Goal: Complete application form: Complete application form

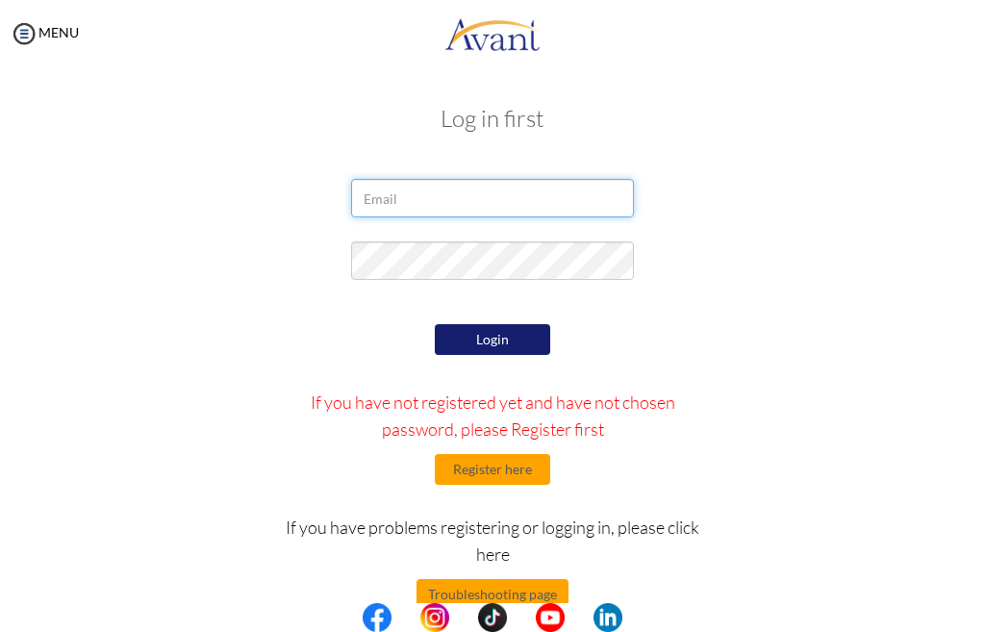
click at [428, 203] on input "email" at bounding box center [492, 198] width 282 height 38
type input "[EMAIL_ADDRESS][DOMAIN_NAME]"
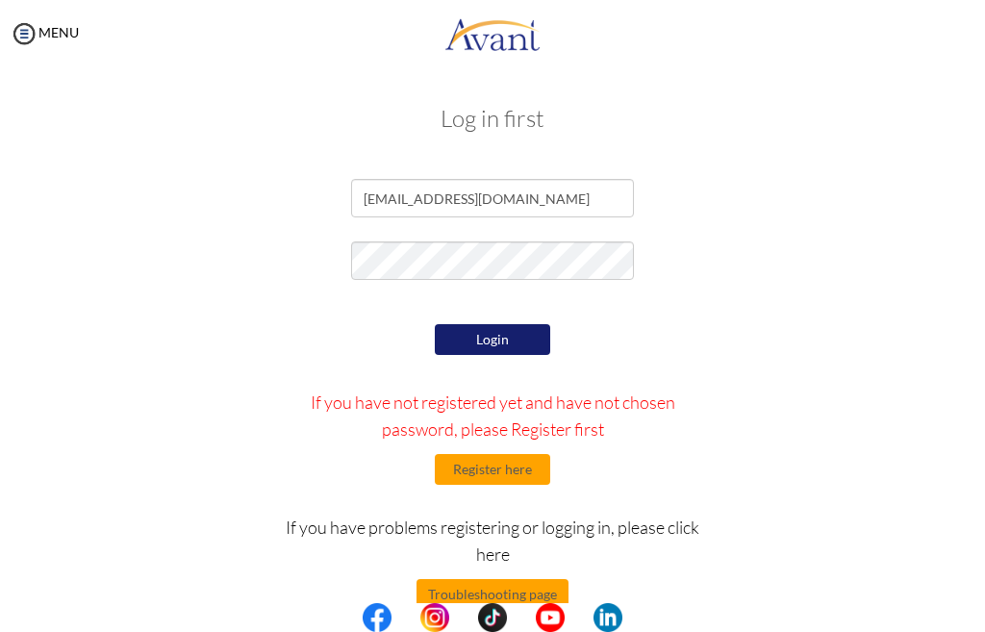
click at [476, 358] on div "Login If you have not registered yet and have not chosen password, please Regis…" at bounding box center [493, 513] width 467 height 389
click at [481, 342] on button "Login" at bounding box center [492, 339] width 115 height 31
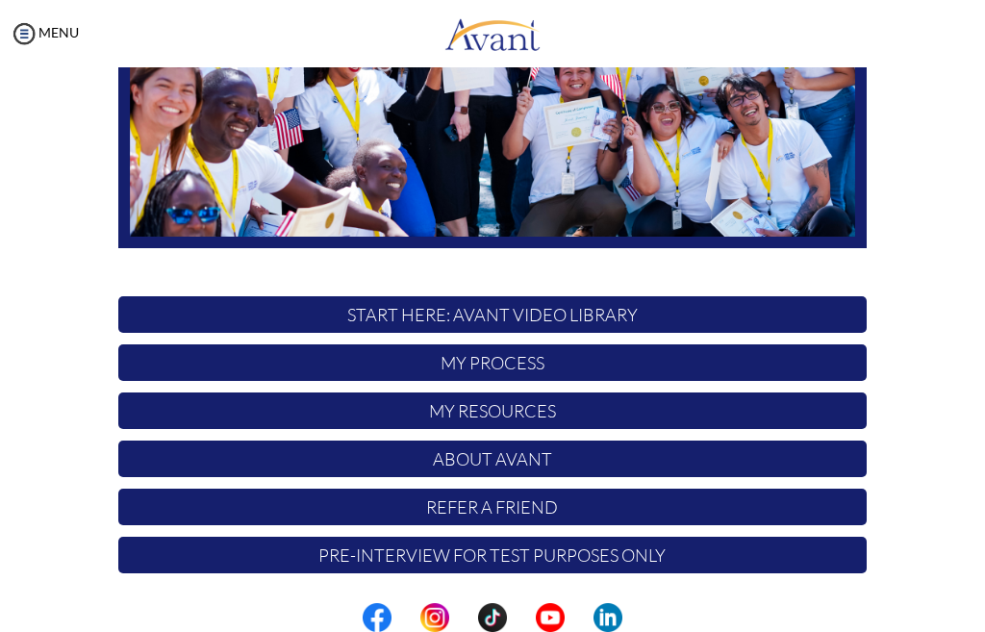
scroll to position [346, 0]
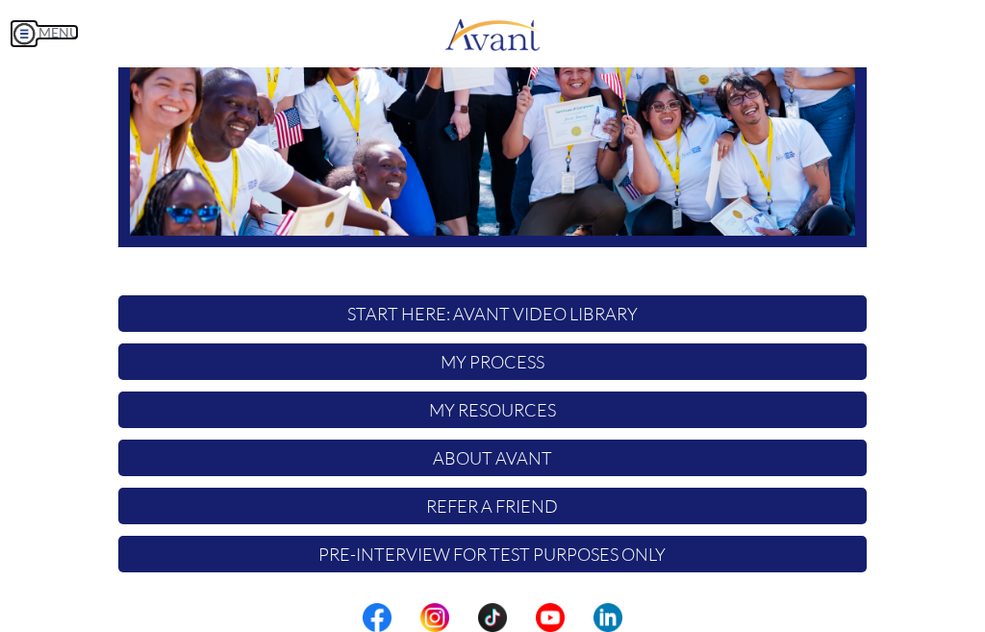
click at [21, 33] on img at bounding box center [24, 33] width 29 height 29
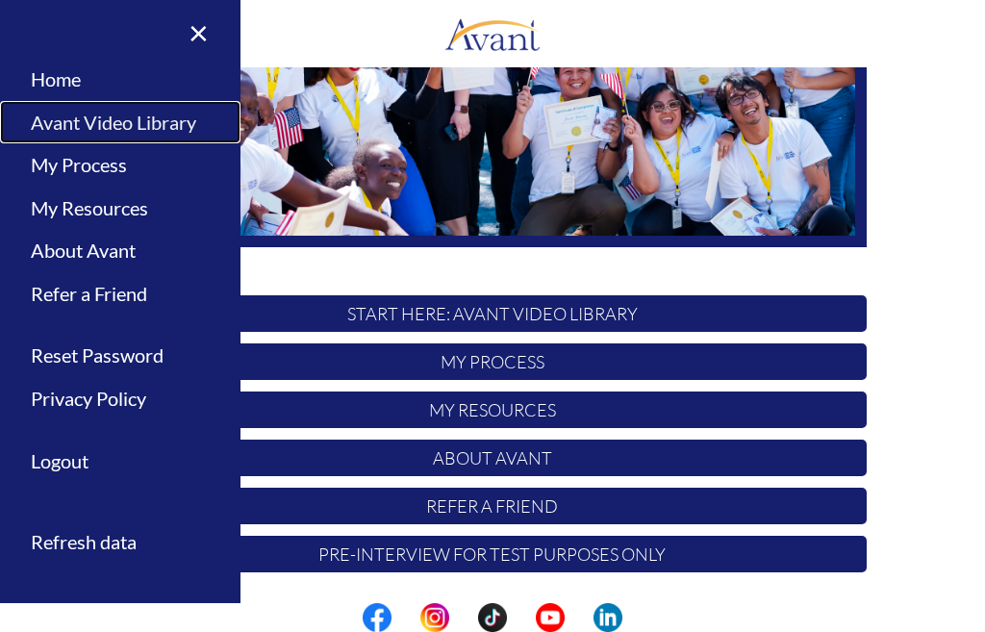
click at [93, 126] on link "Avant Video Library" at bounding box center [120, 122] width 241 height 43
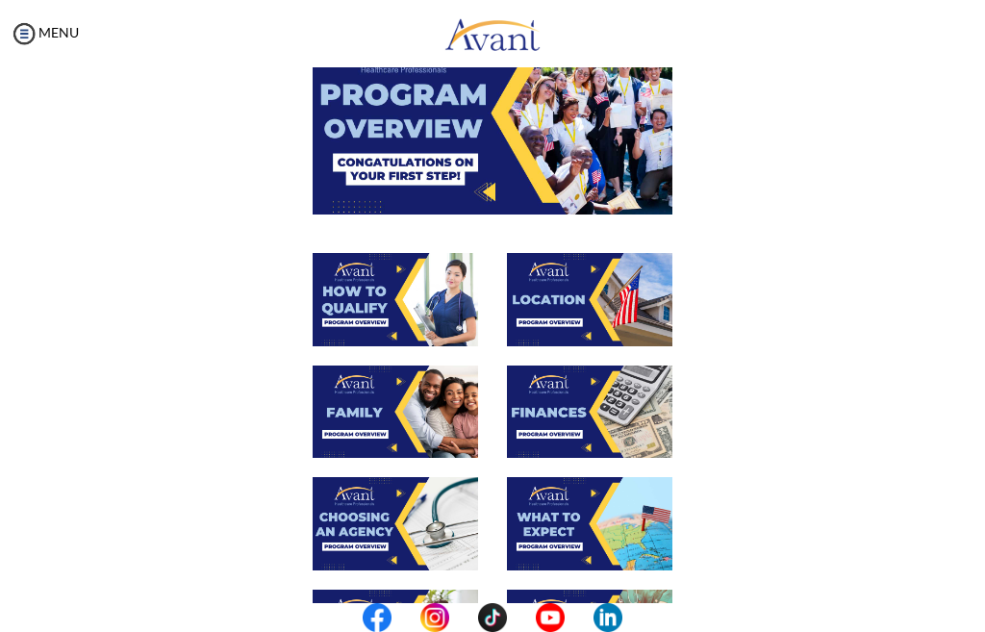
scroll to position [52, 0]
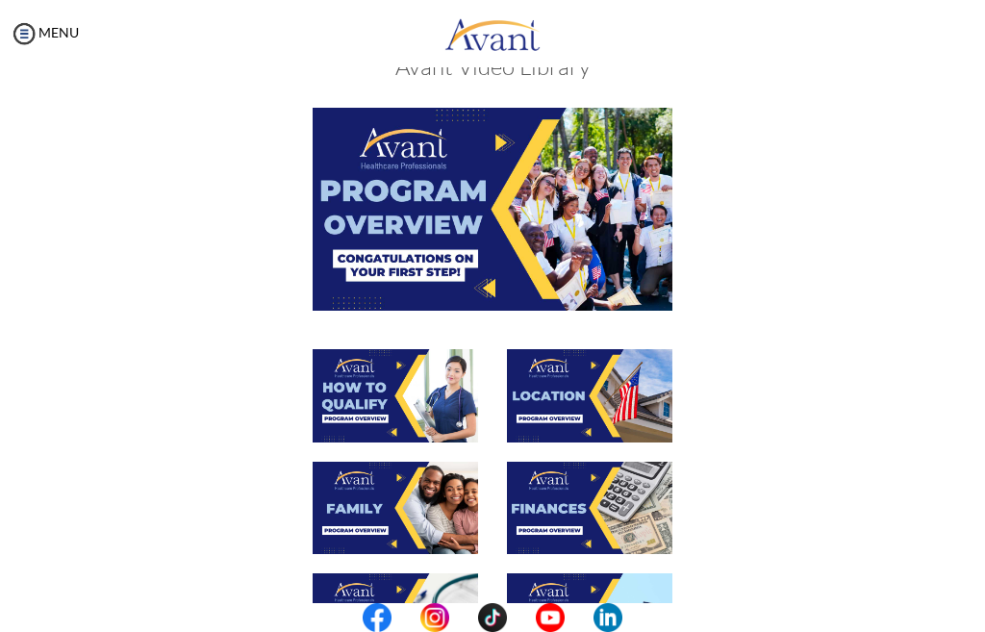
click at [396, 385] on img at bounding box center [395, 395] width 165 height 93
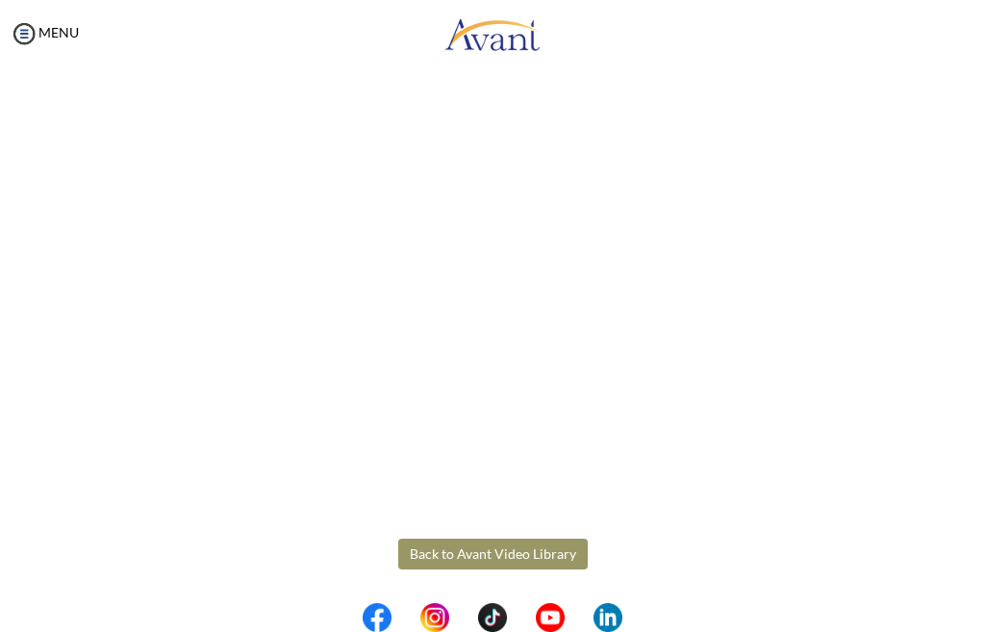
scroll to position [206, 0]
click at [28, 36] on body "Maintenance break. Please come back in 2 hours. MENU My Status What is the next…" at bounding box center [492, 316] width 985 height 632
click at [503, 556] on button "Back to Avant Video Library" at bounding box center [493, 552] width 190 height 31
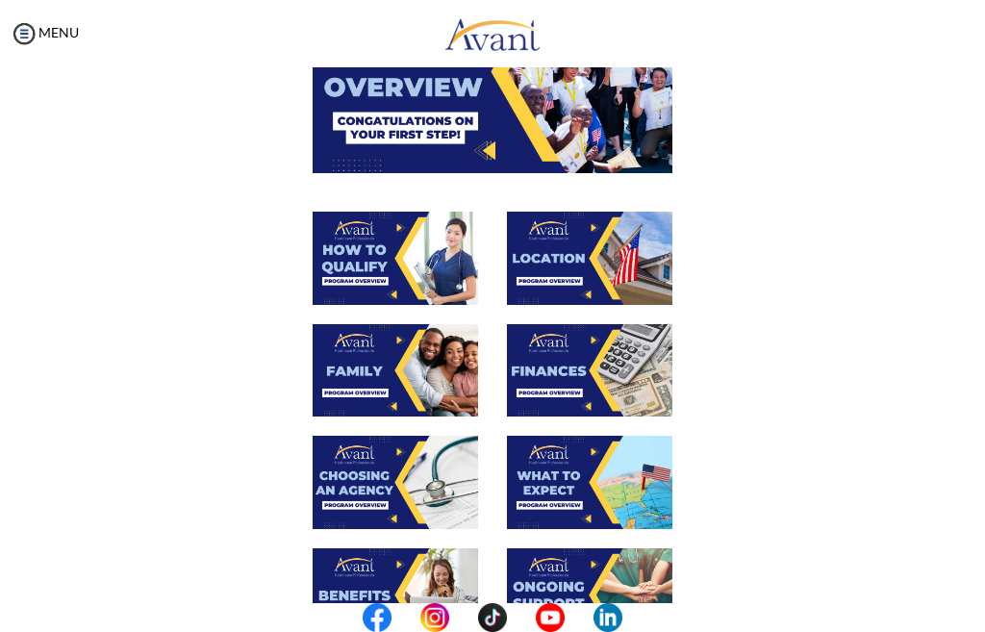
scroll to position [192, 0]
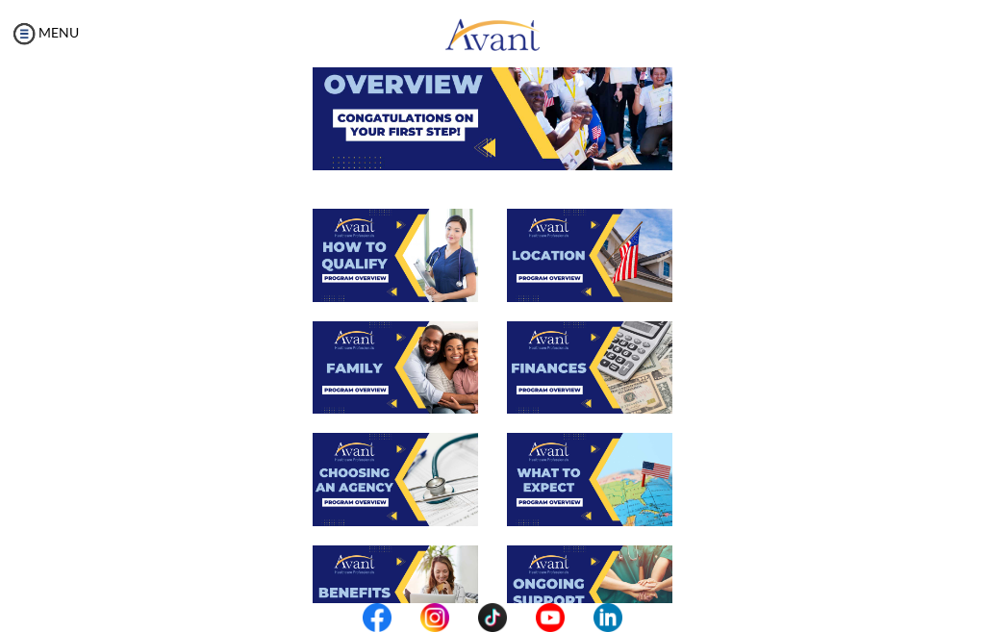
click at [372, 363] on img at bounding box center [395, 367] width 165 height 93
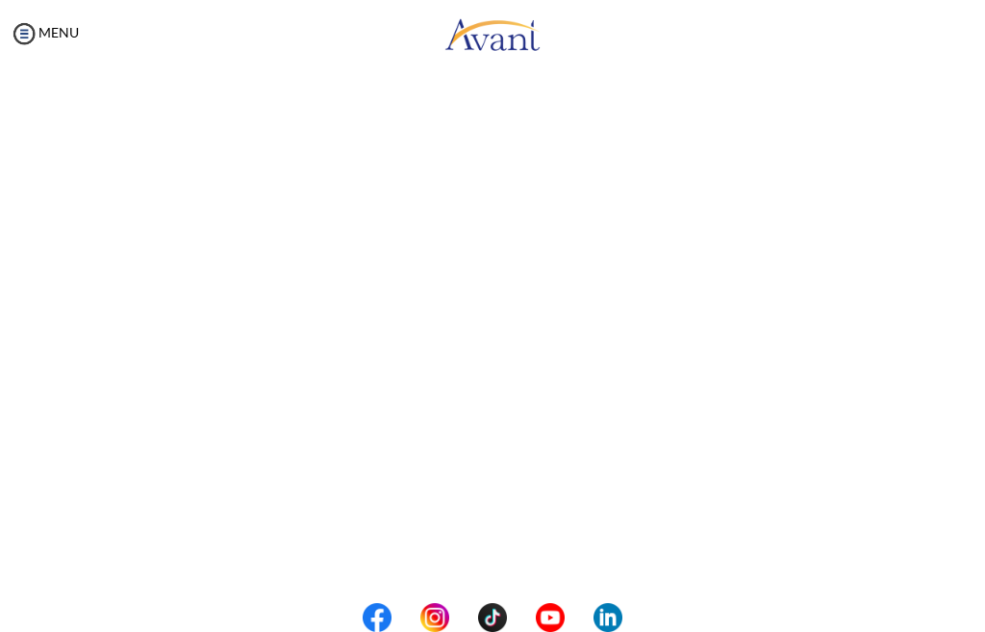
scroll to position [375, 0]
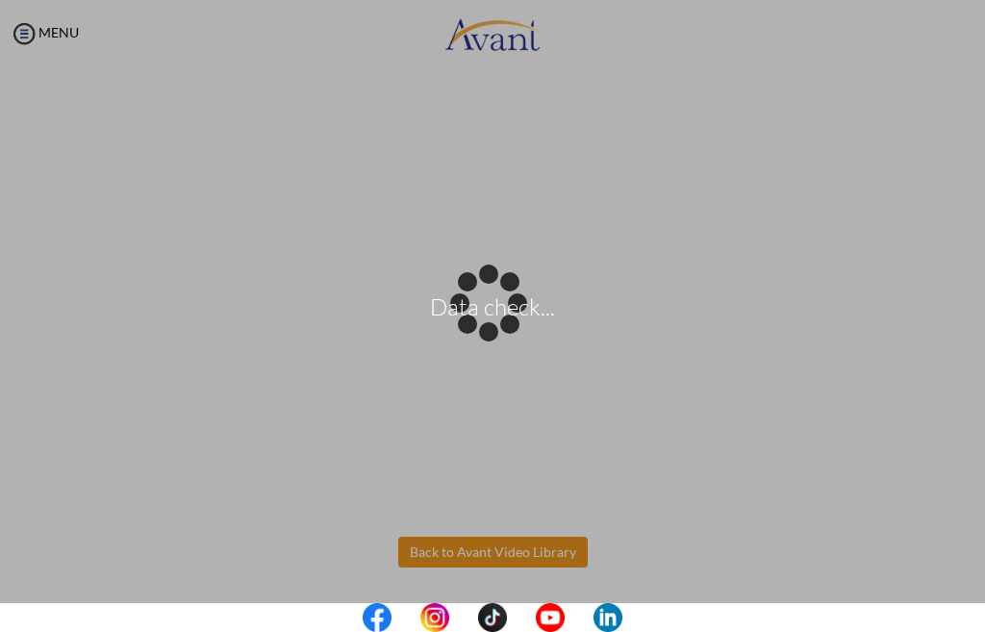
click at [502, 549] on body "Data check... Maintenance break. Please come back in 2 hours. MENU My Status Wh…" at bounding box center [492, 316] width 985 height 632
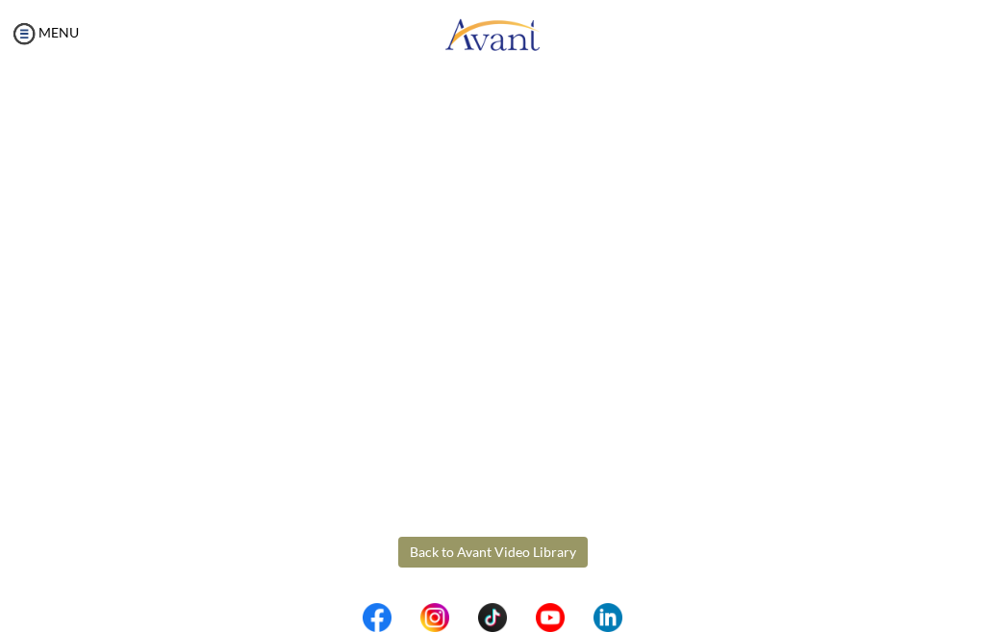
click at [498, 553] on button "Back to Avant Video Library" at bounding box center [493, 552] width 190 height 31
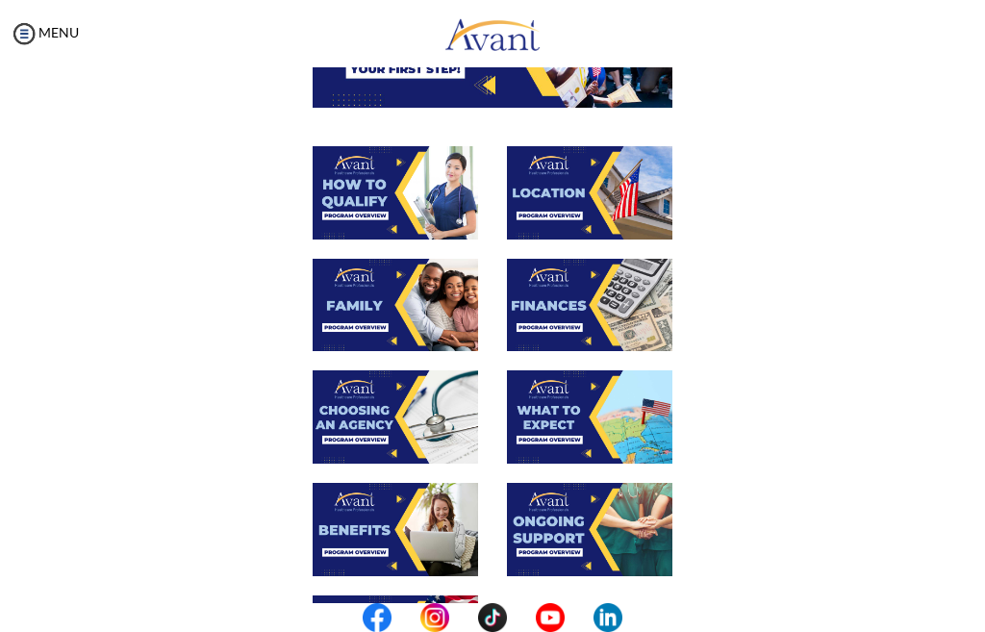
scroll to position [289, 0]
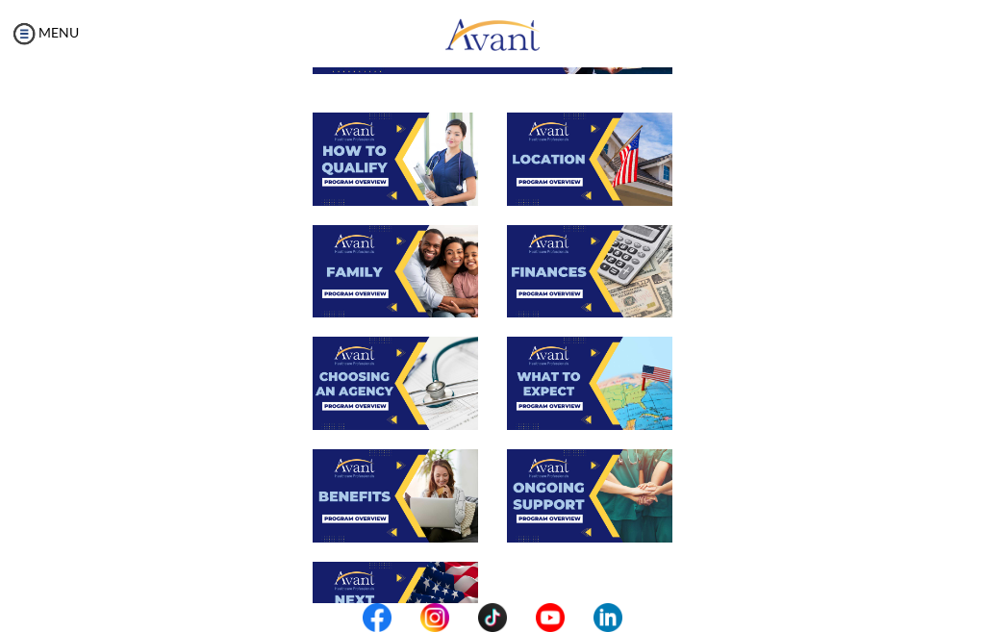
click at [394, 389] on img at bounding box center [395, 383] width 165 height 93
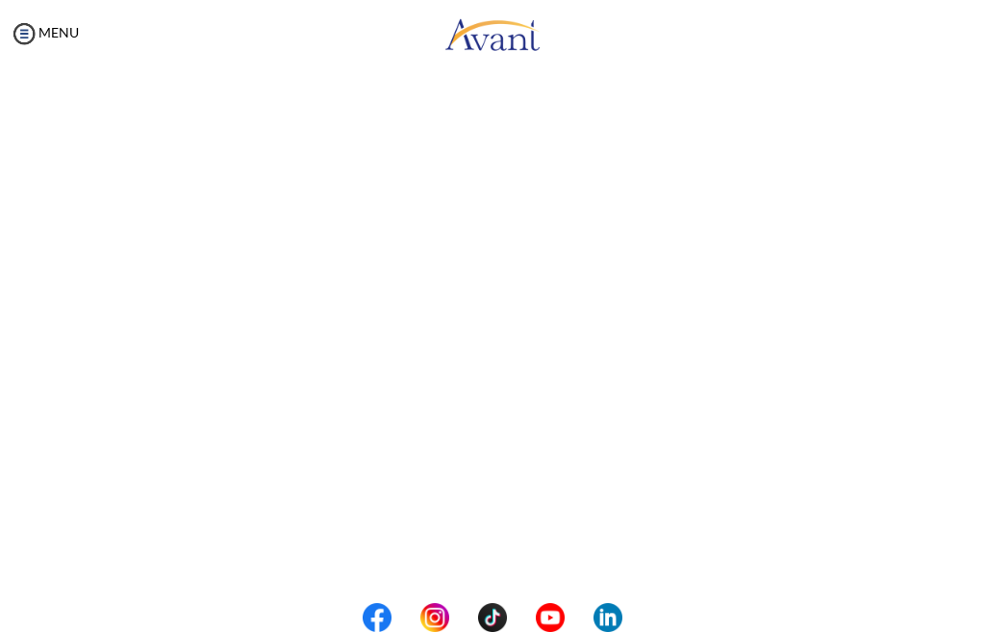
scroll to position [375, 0]
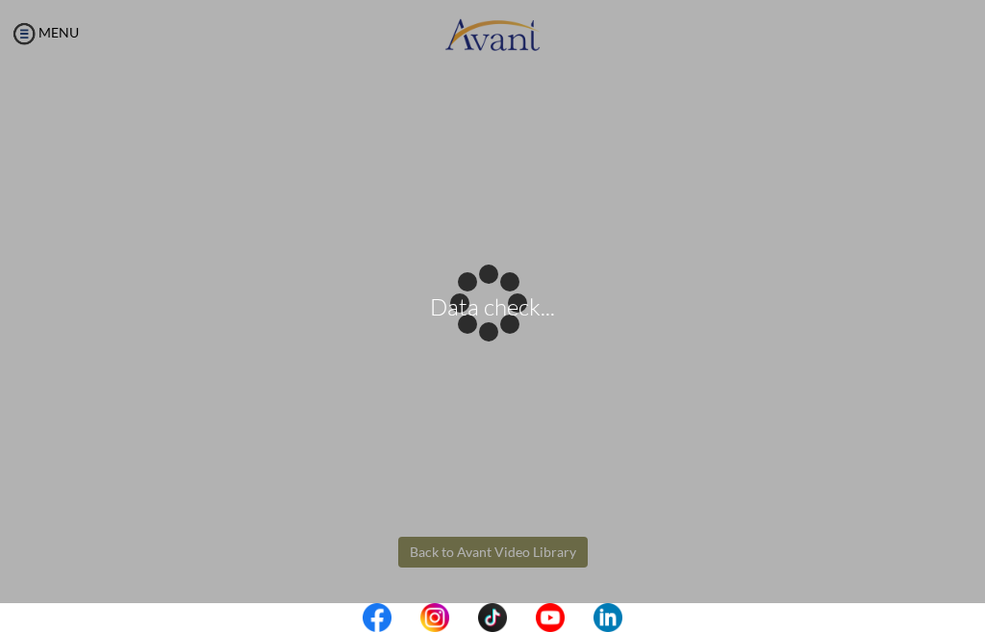
click at [507, 547] on body "Data check... Maintenance break. Please come back in 2 hours. MENU My Status Wh…" at bounding box center [492, 316] width 985 height 632
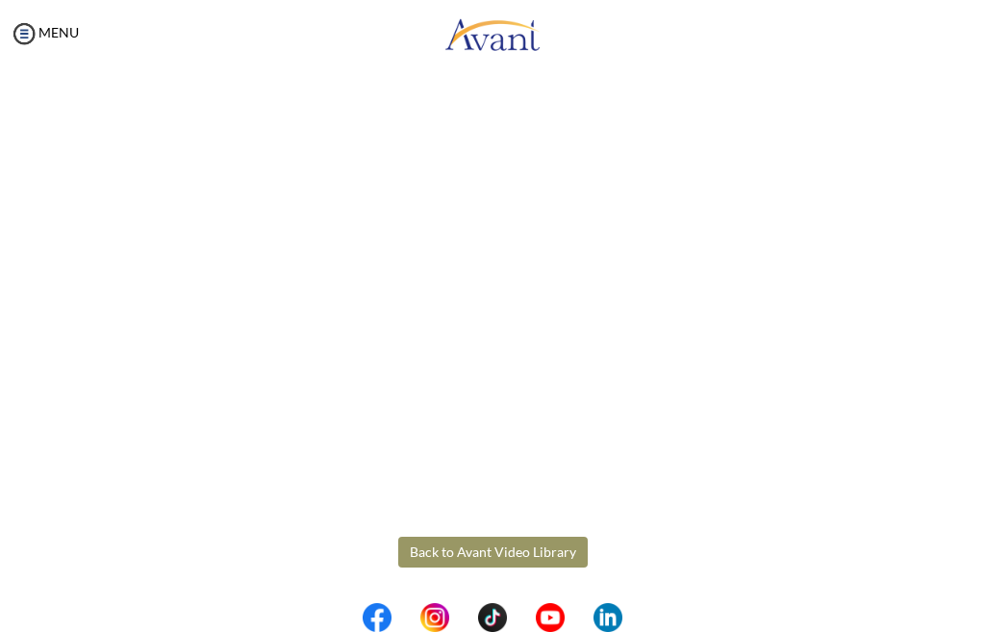
click at [520, 551] on button "Back to Avant Video Library" at bounding box center [493, 552] width 190 height 31
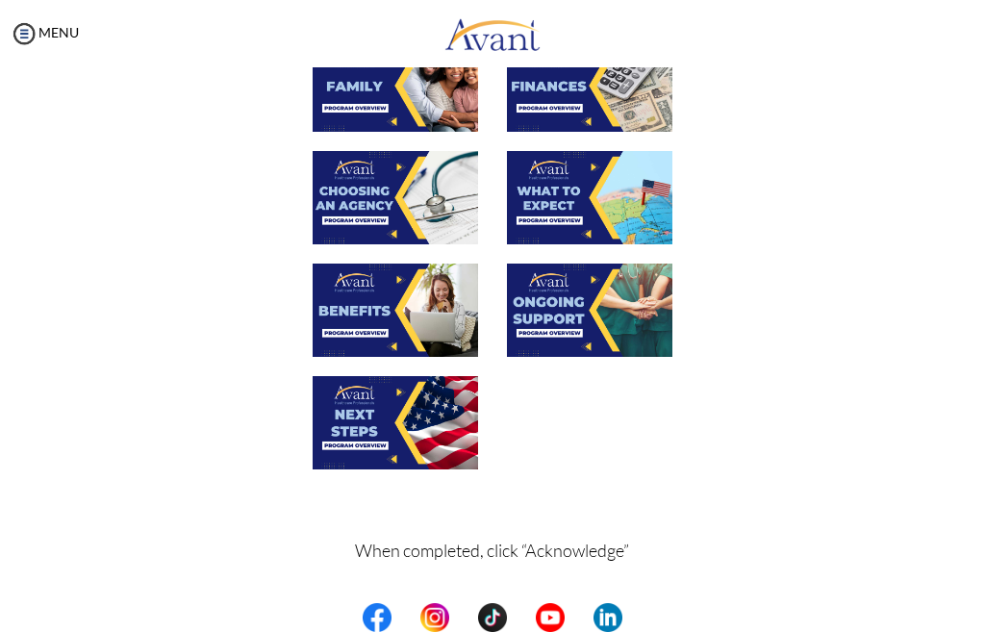
scroll to position [481, 0]
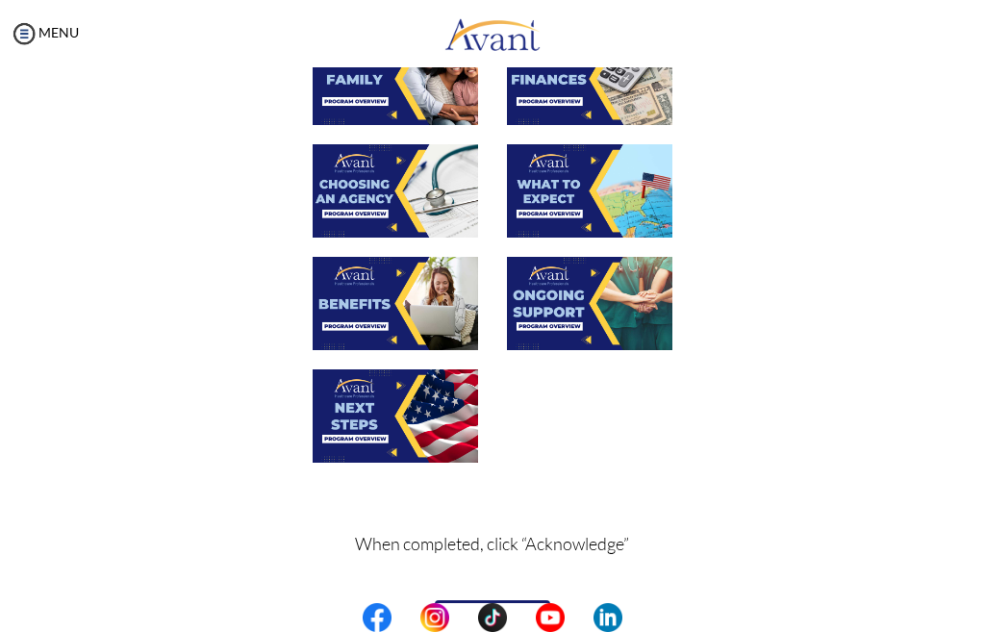
click at [359, 318] on img at bounding box center [395, 303] width 165 height 93
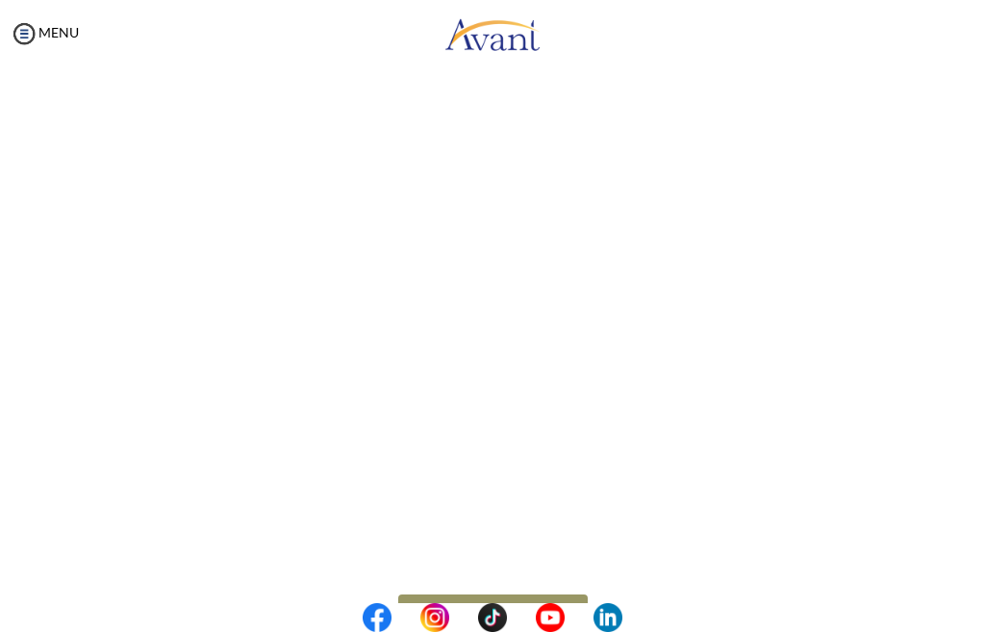
scroll to position [375, 0]
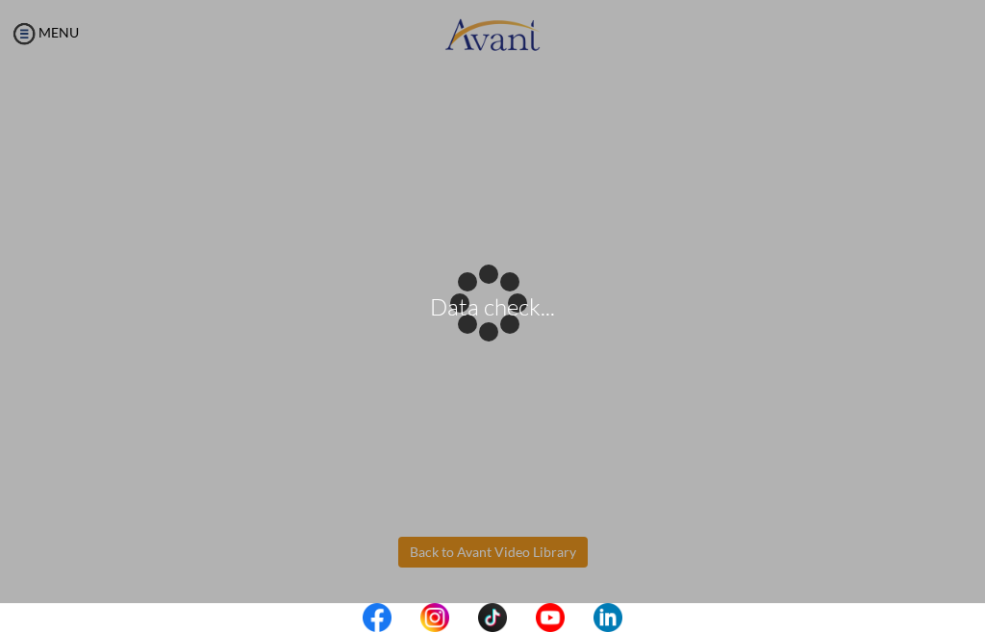
click at [520, 546] on body "Data check... Maintenance break. Please come back in 2 hours. MENU My Status Wh…" at bounding box center [492, 316] width 985 height 632
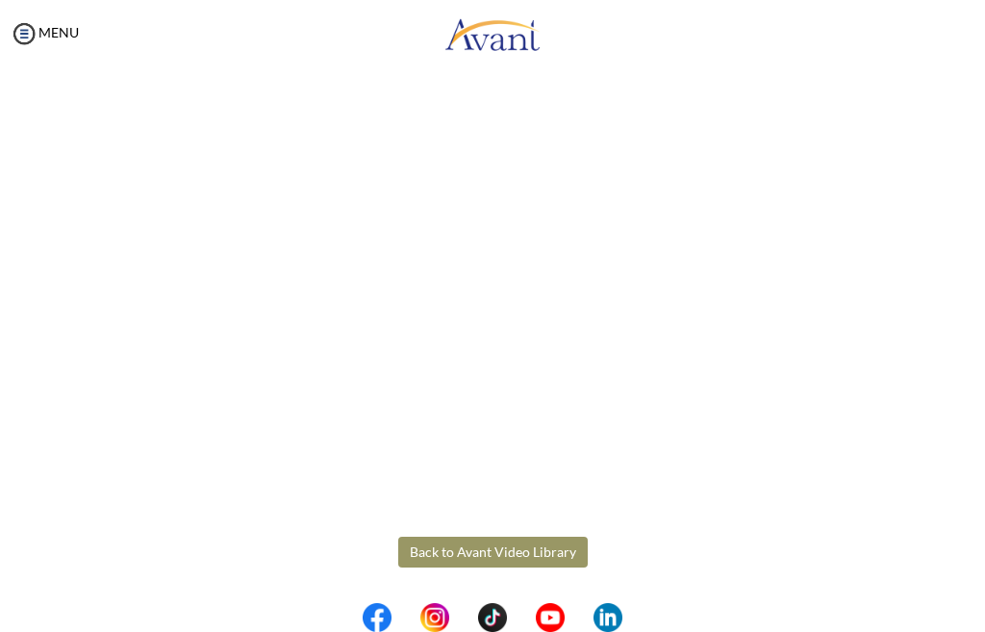
click at [486, 547] on button "Back to Avant Video Library" at bounding box center [493, 552] width 190 height 31
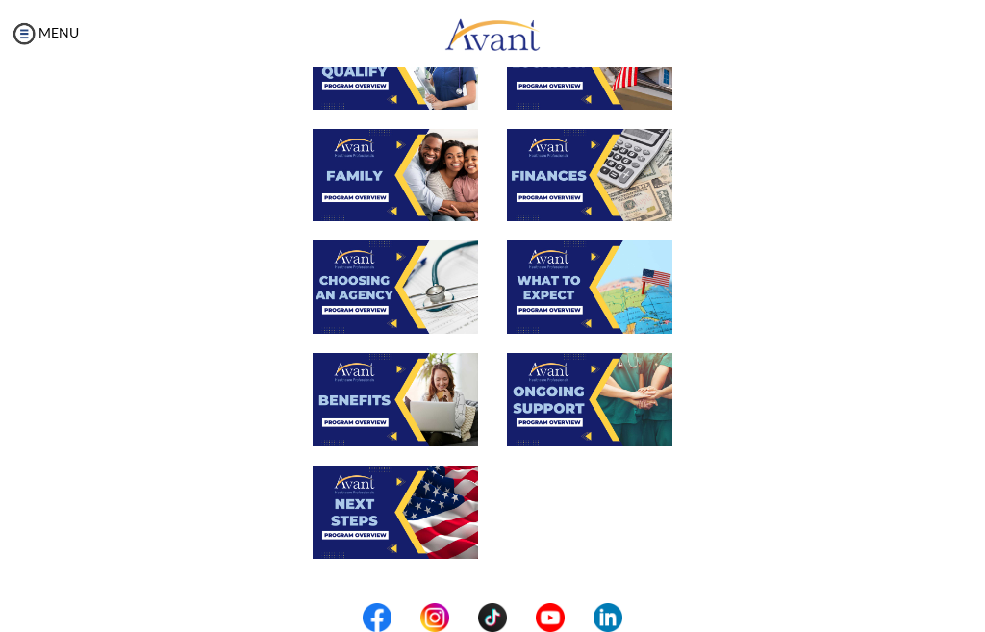
scroll to position [289, 0]
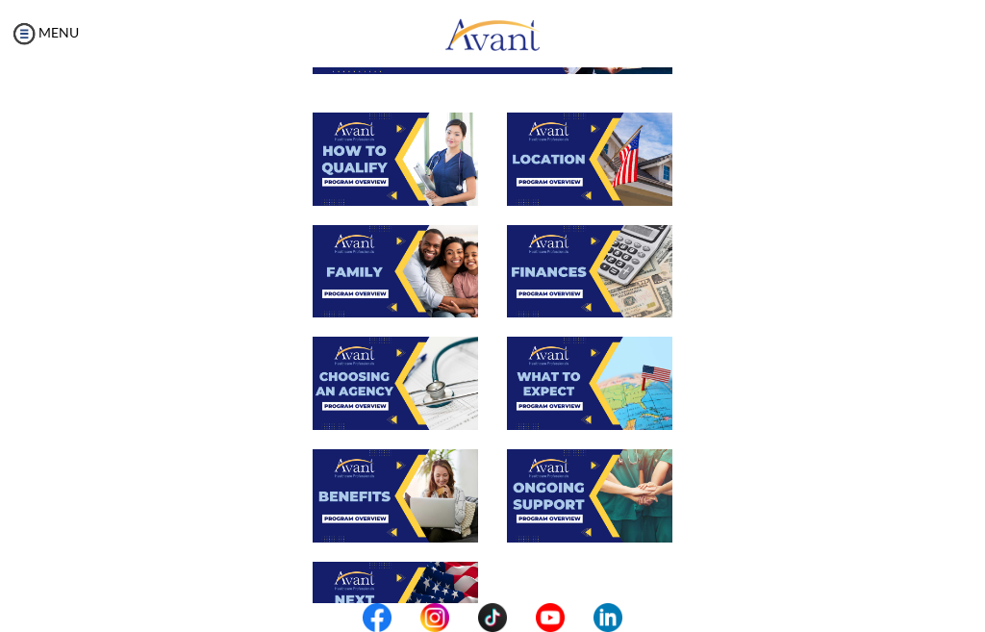
click at [534, 176] on img at bounding box center [589, 159] width 165 height 93
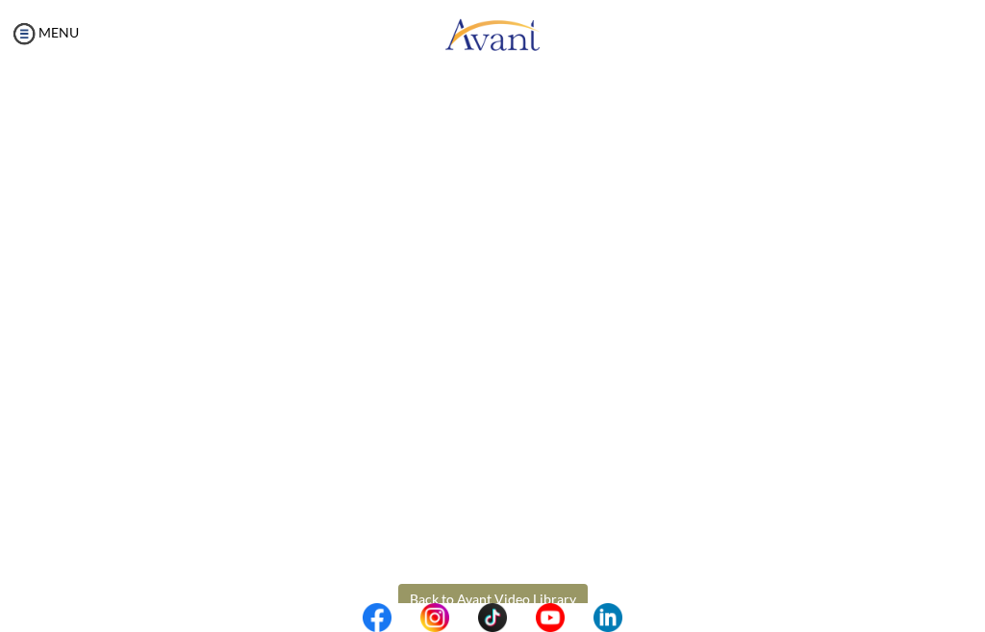
scroll to position [192, 0]
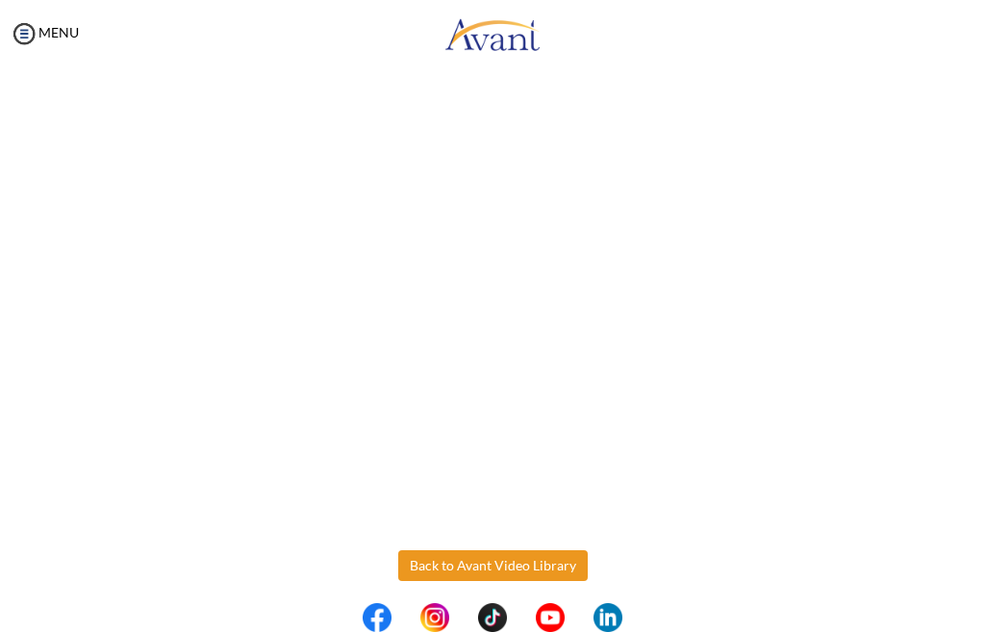
click at [484, 568] on body "Maintenance break. Please come back in 2 hours. MENU My Status What is the next…" at bounding box center [492, 316] width 985 height 632
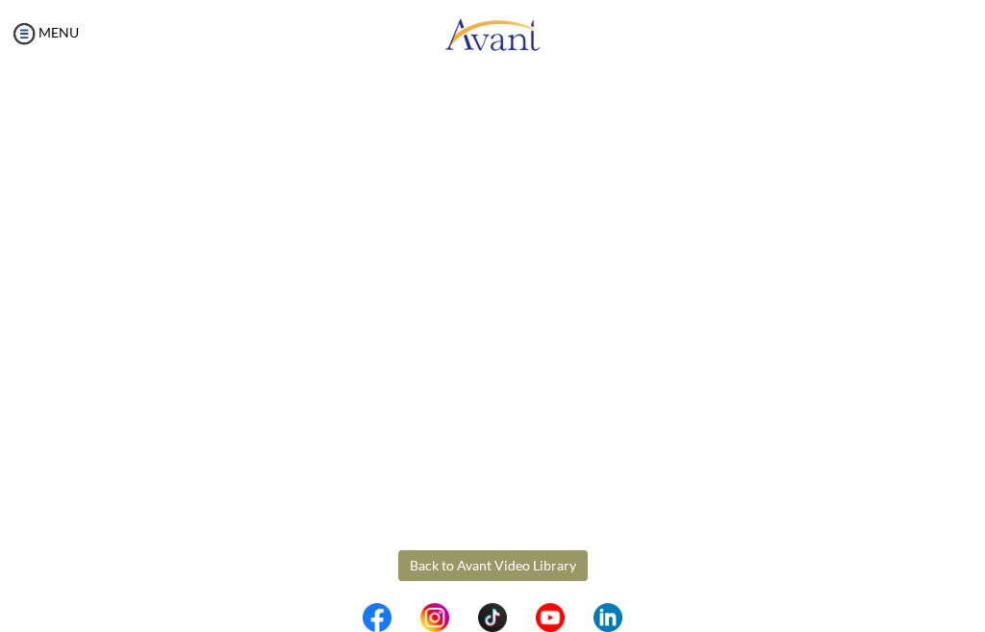
click at [537, 570] on button "Back to Avant Video Library" at bounding box center [493, 565] width 190 height 31
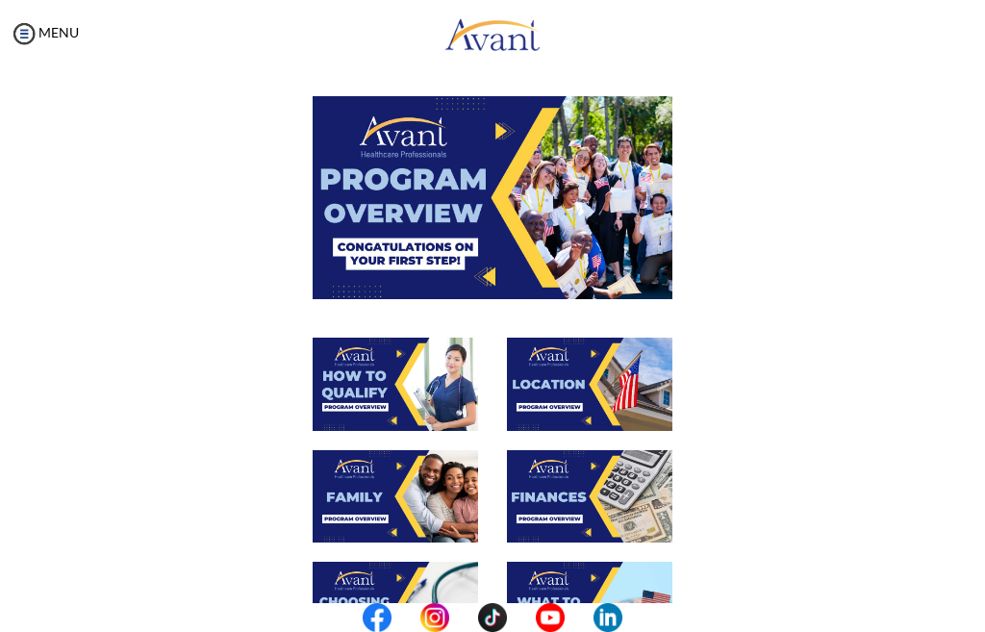
scroll to position [96, 0]
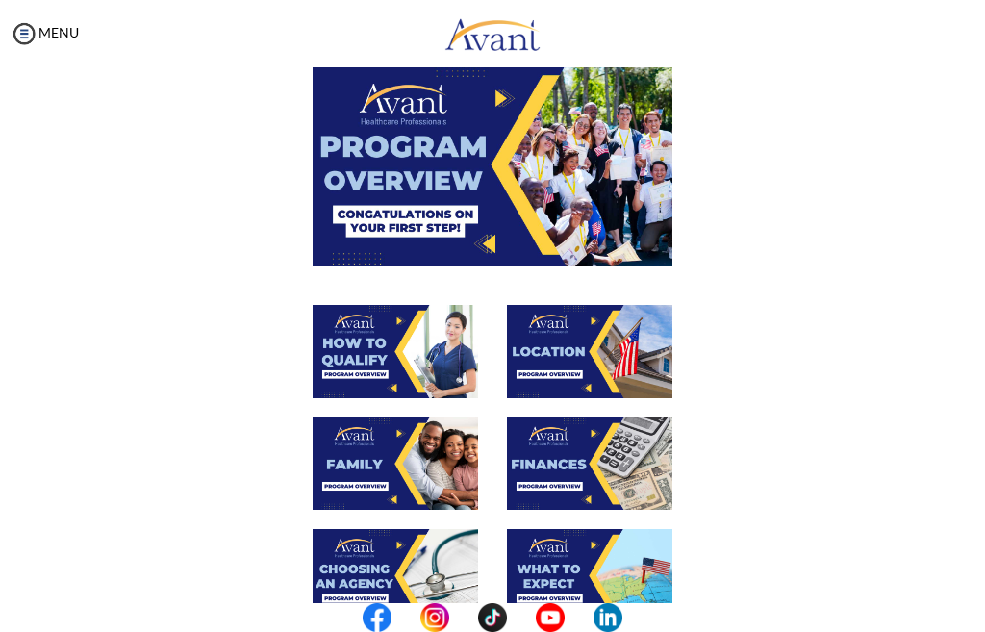
click at [531, 494] on img at bounding box center [589, 464] width 165 height 93
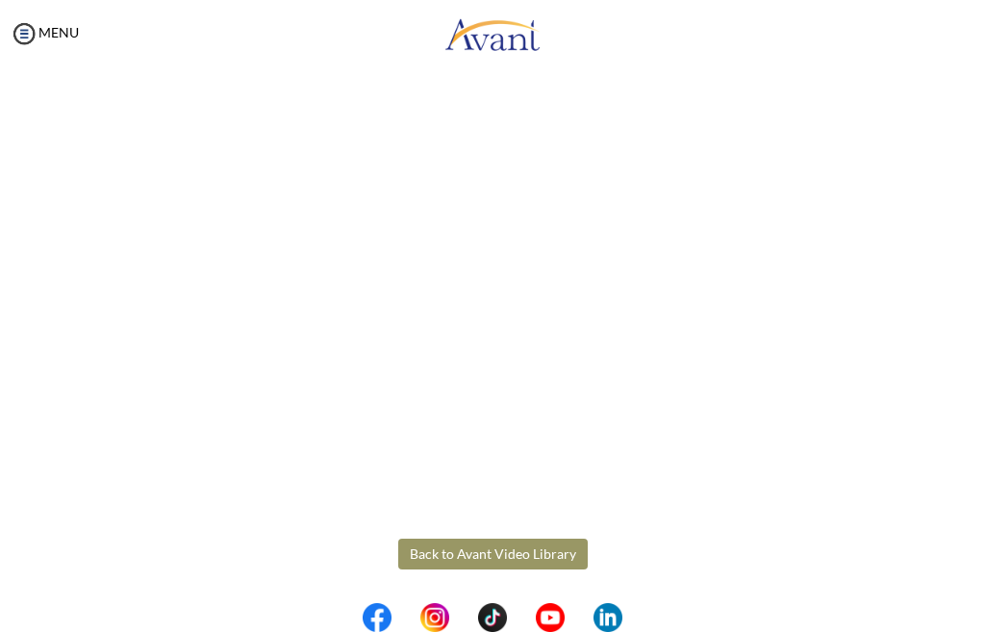
scroll to position [206, 0]
click at [481, 561] on body "Maintenance break. Please come back in 2 hours. MENU My Status What is the next…" at bounding box center [492, 316] width 985 height 632
click at [484, 546] on button "Back to Avant Video Library" at bounding box center [493, 552] width 190 height 31
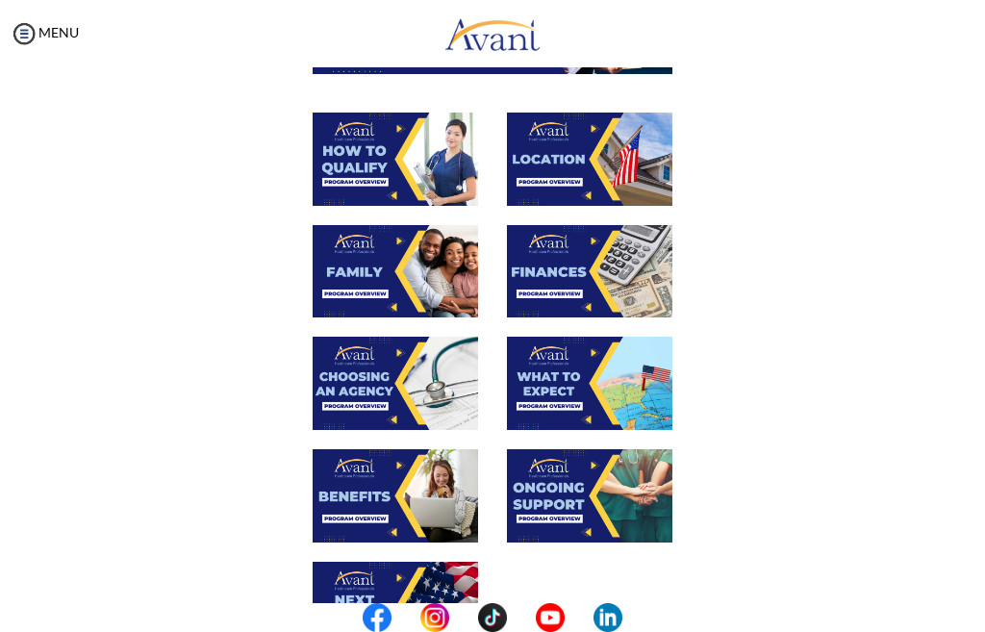
scroll to position [385, 0]
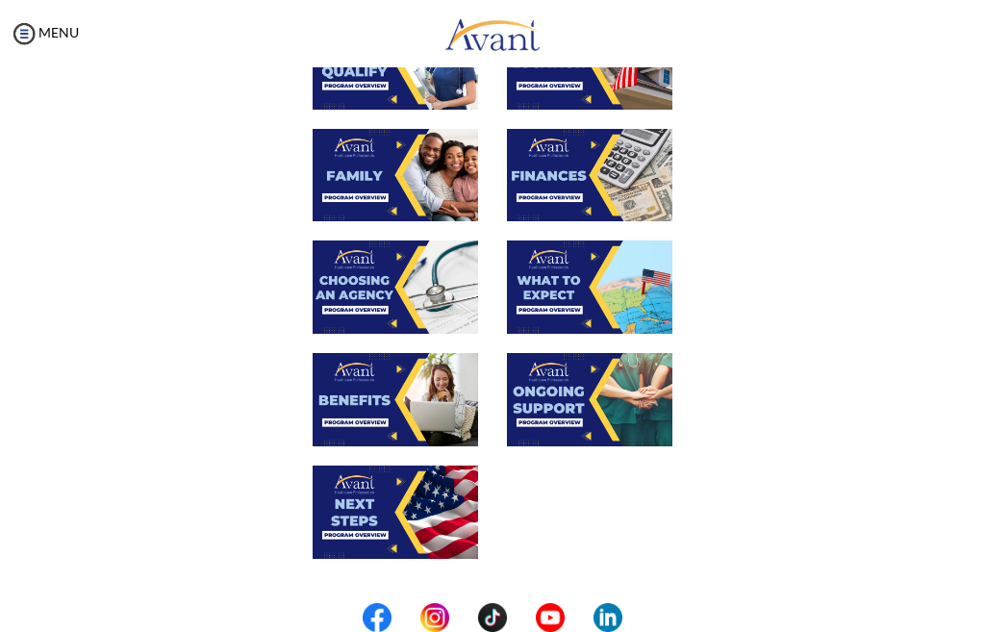
click at [559, 387] on img at bounding box center [589, 399] width 165 height 93
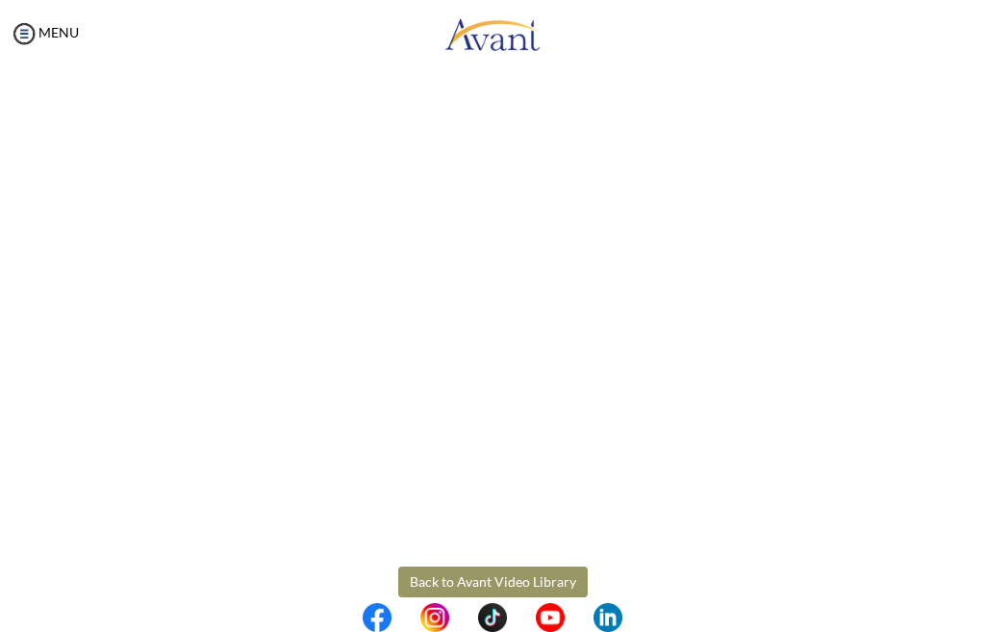
scroll to position [375, 0]
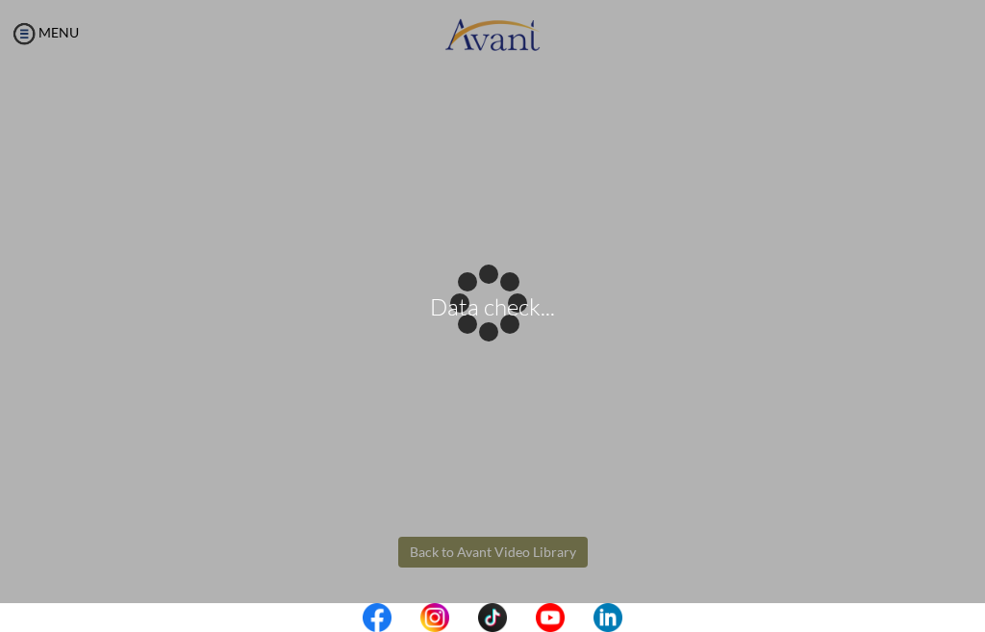
click at [521, 556] on body "Data check... Maintenance break. Please come back in 2 hours. MENU My Status Wh…" at bounding box center [492, 316] width 985 height 632
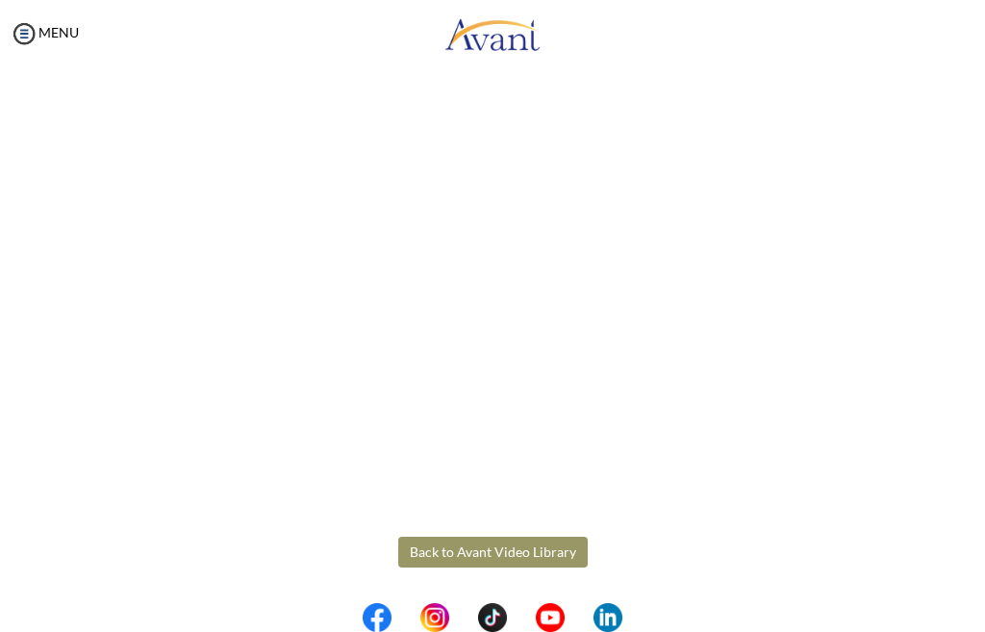
click at [476, 548] on button "Back to Avant Video Library" at bounding box center [493, 552] width 190 height 31
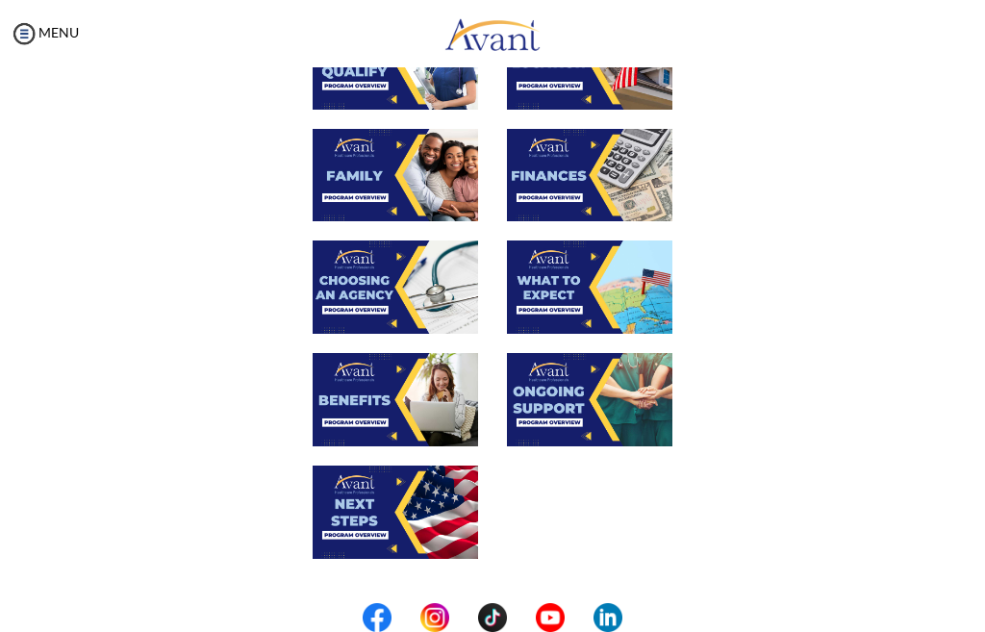
scroll to position [533, 0]
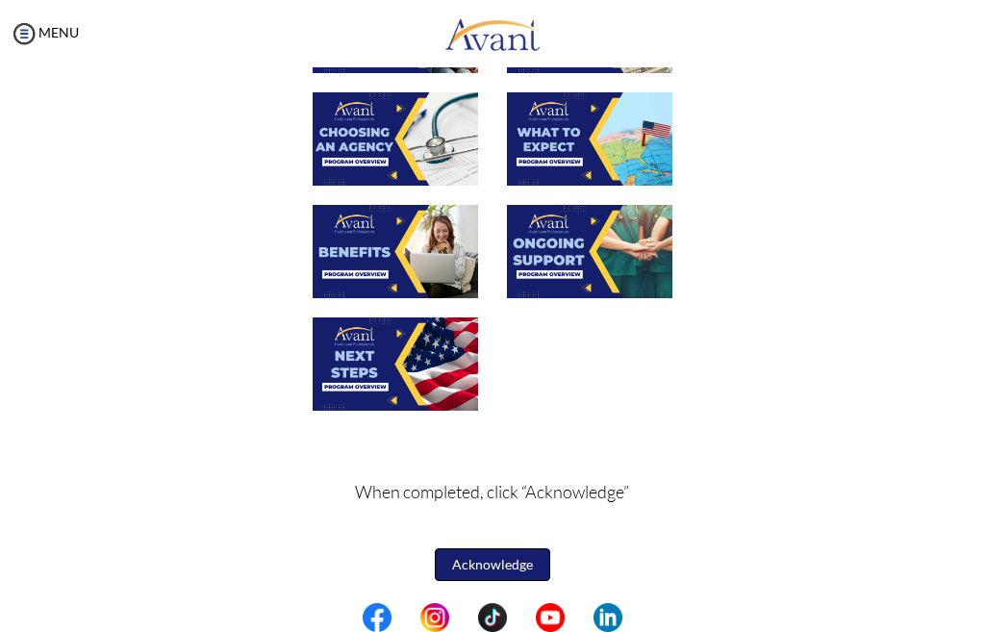
click at [497, 571] on button "Acknowledge" at bounding box center [492, 564] width 115 height 33
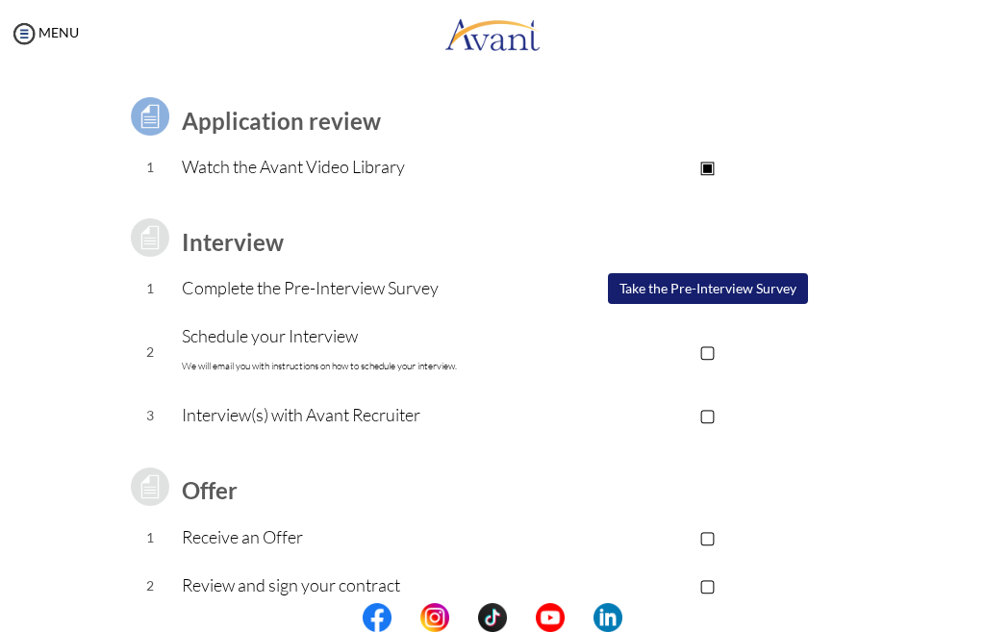
scroll to position [51, 0]
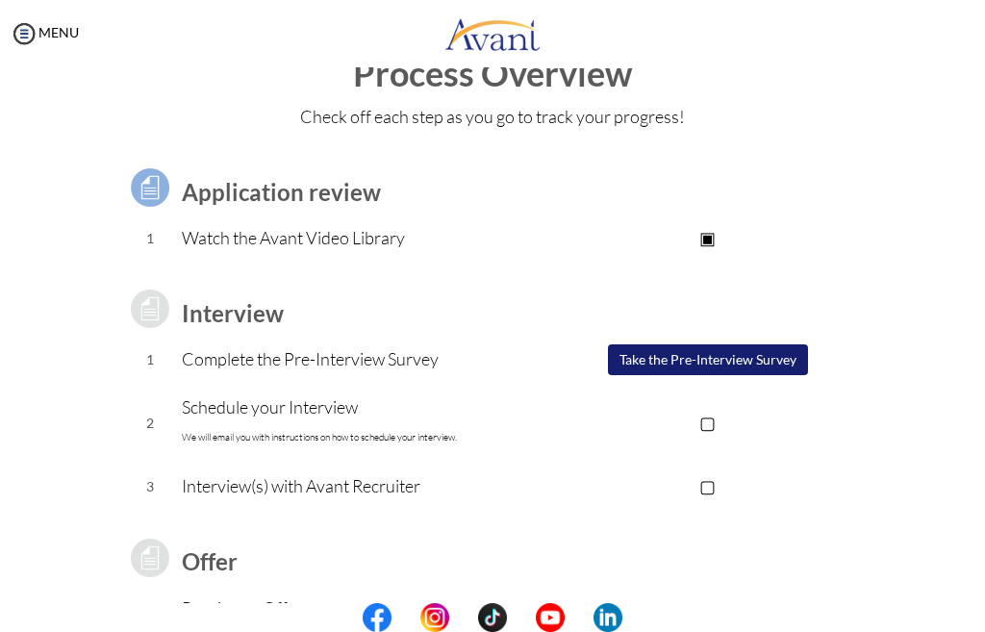
click at [657, 363] on button "Take the Pre-Interview Survey" at bounding box center [708, 359] width 200 height 31
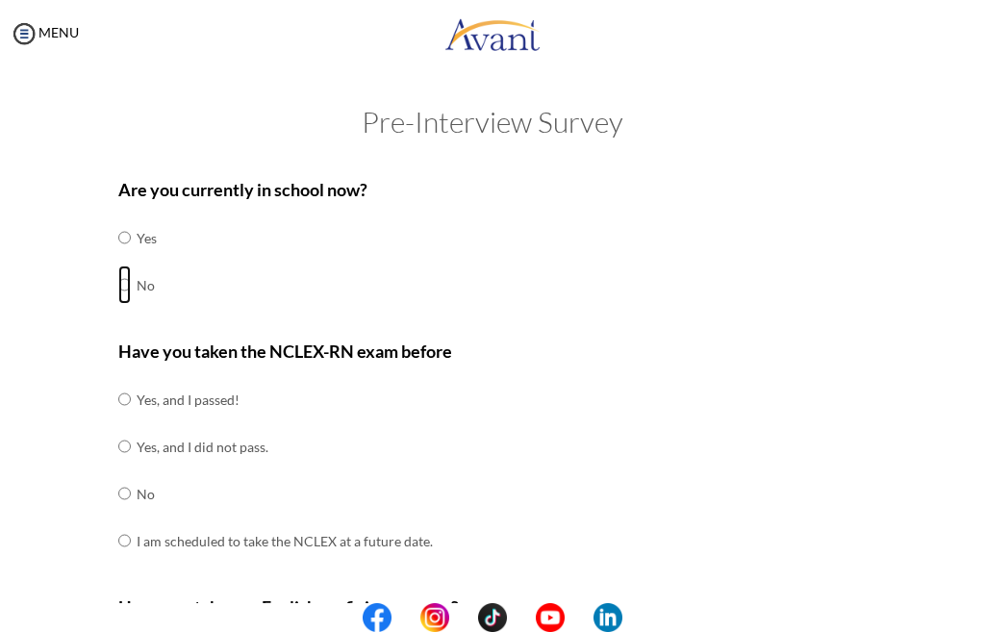
click at [118, 257] on input "radio" at bounding box center [124, 237] width 13 height 38
radio input "true"
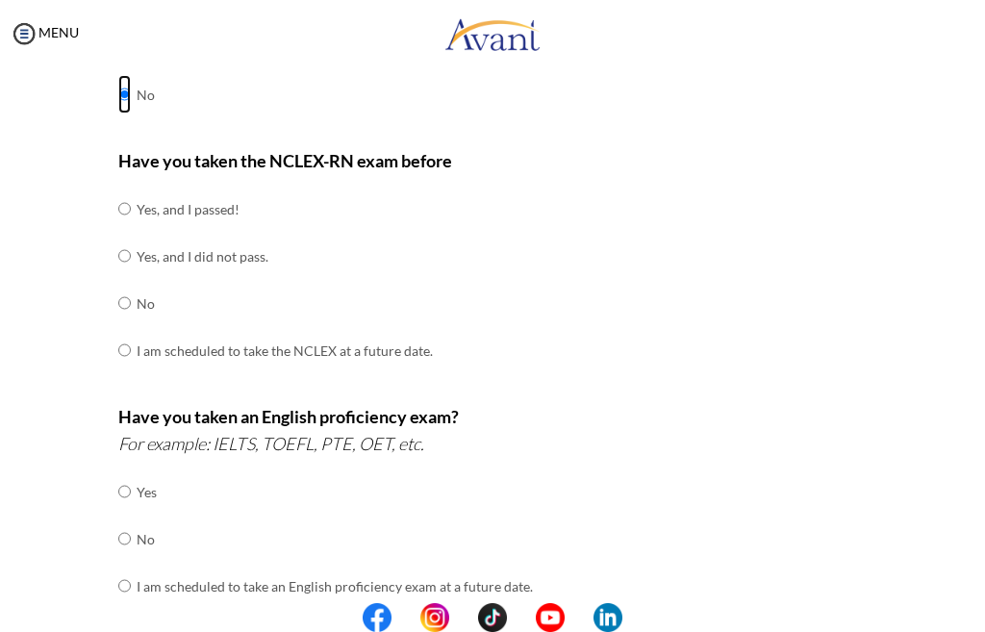
scroll to position [192, 0]
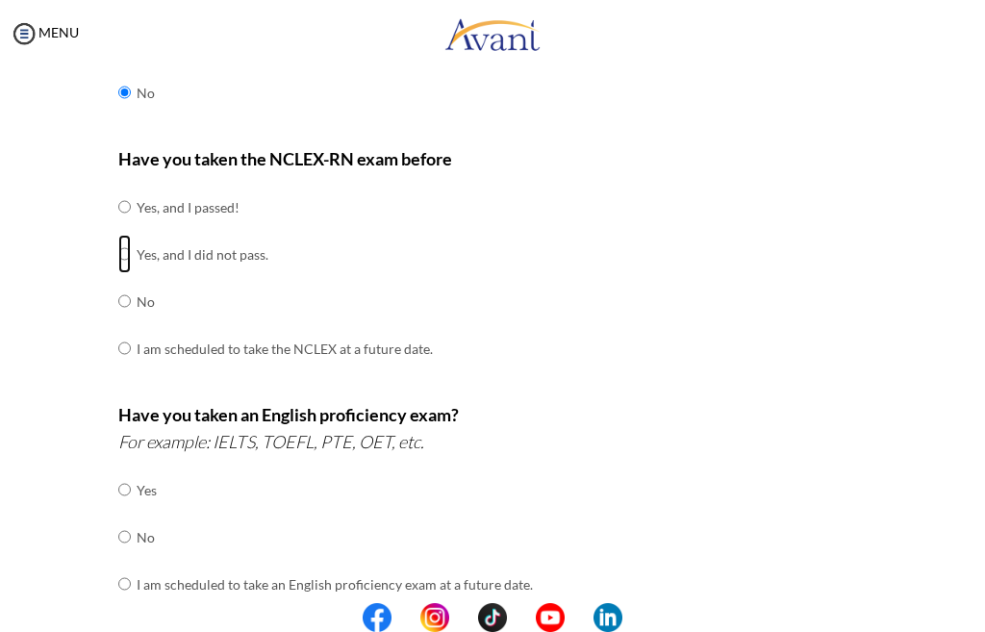
click at [118, 226] on input "radio" at bounding box center [124, 207] width 13 height 38
radio input "true"
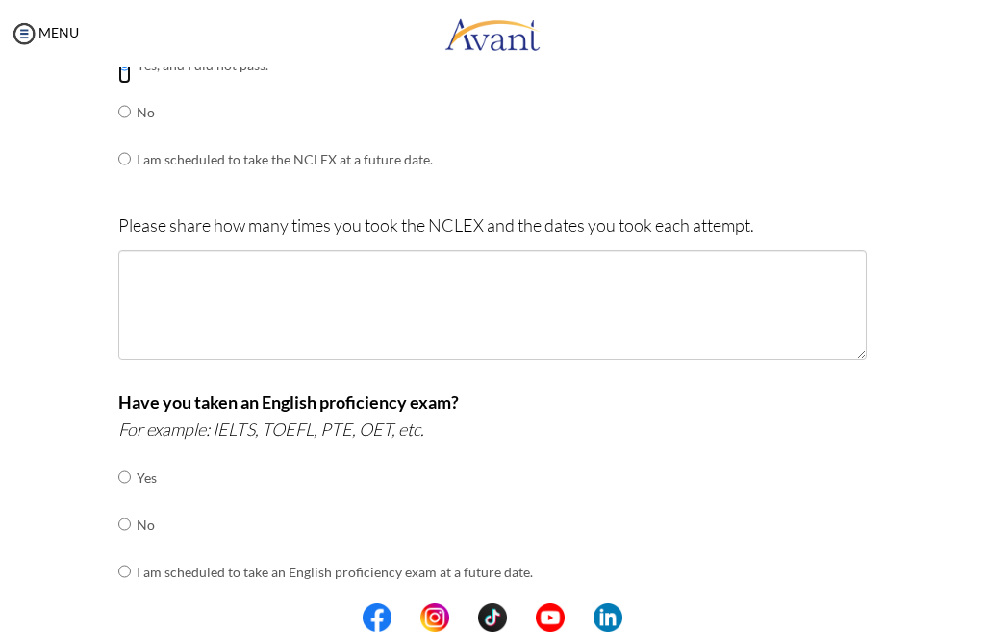
scroll to position [385, 0]
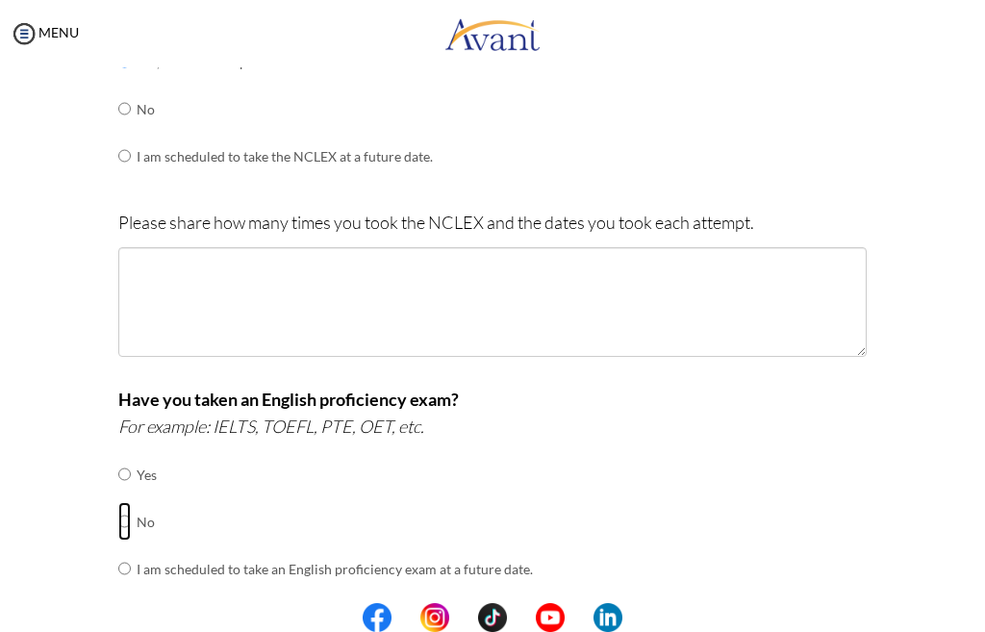
click at [119, 494] on input "radio" at bounding box center [124, 474] width 13 height 38
radio input "true"
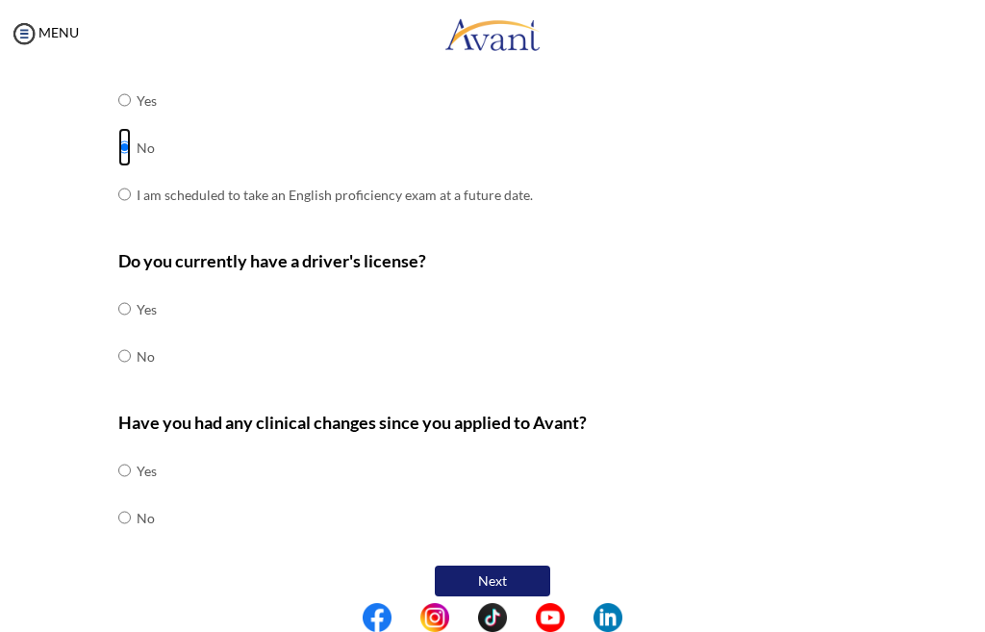
scroll to position [770, 0]
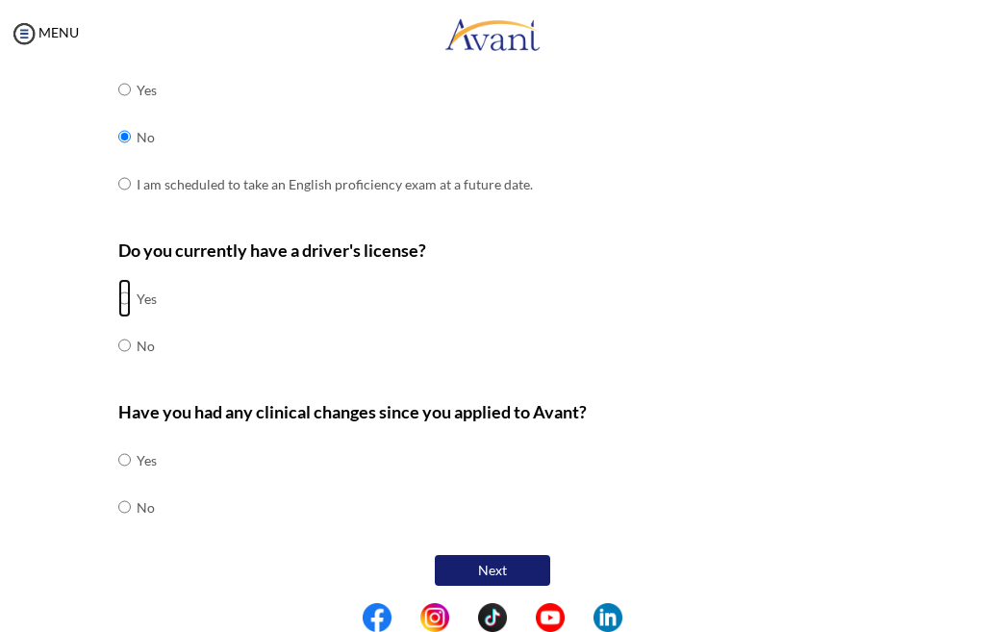
click at [121, 298] on input "radio" at bounding box center [124, 298] width 13 height 38
radio input "true"
click at [121, 479] on input "radio" at bounding box center [124, 460] width 13 height 38
radio input "true"
click at [485, 569] on button "Next" at bounding box center [492, 570] width 115 height 31
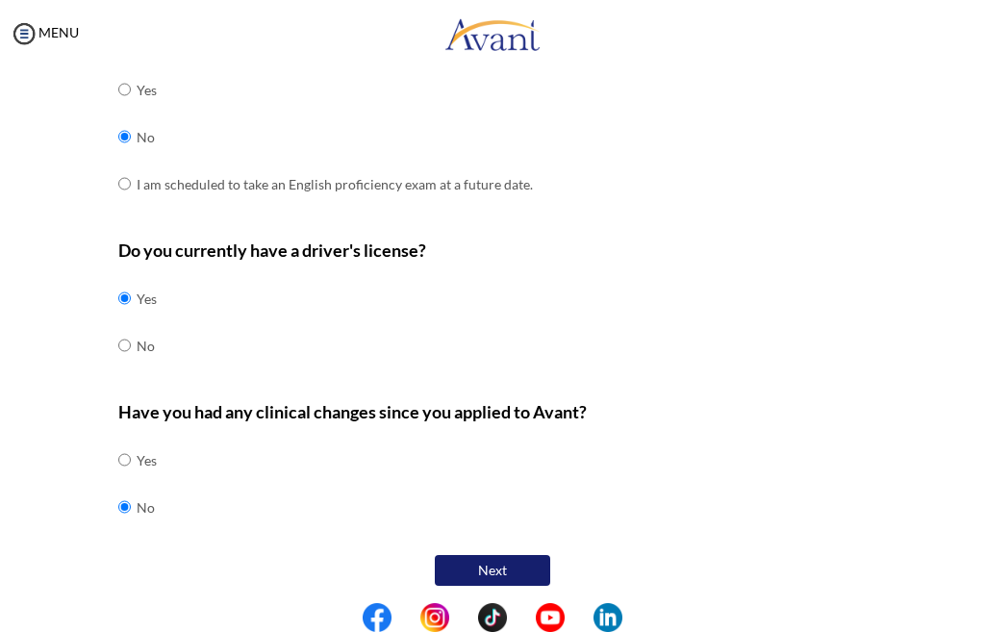
scroll to position [517, 0]
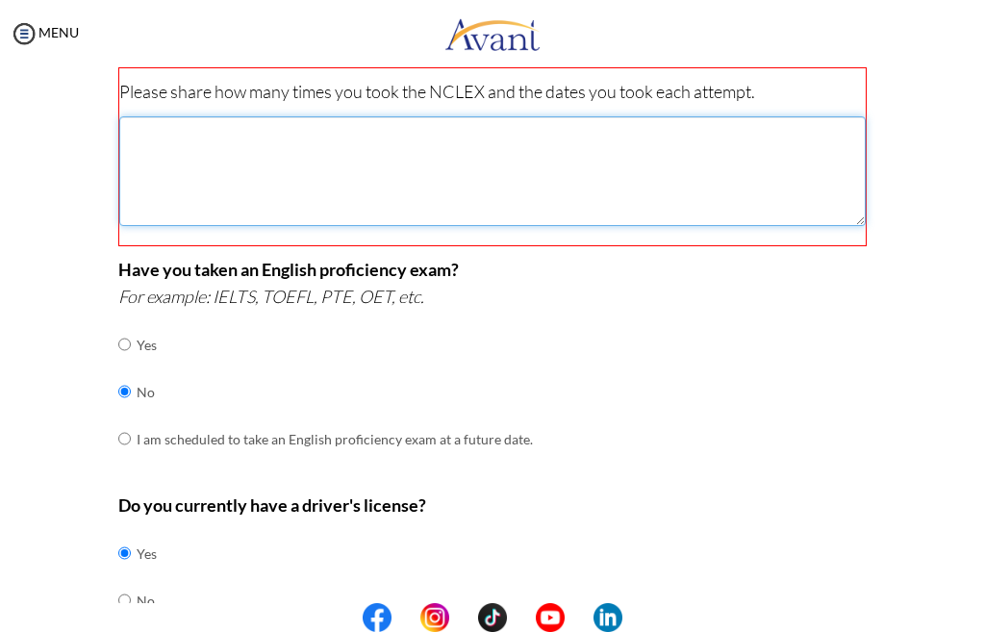
click at [207, 170] on textarea at bounding box center [492, 171] width 747 height 110
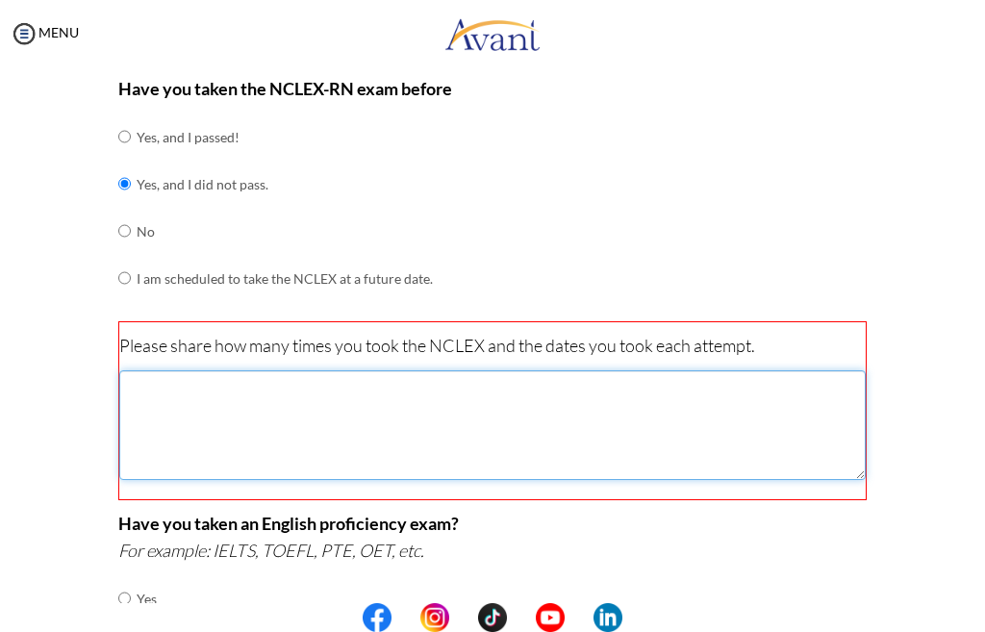
scroll to position [228, 0]
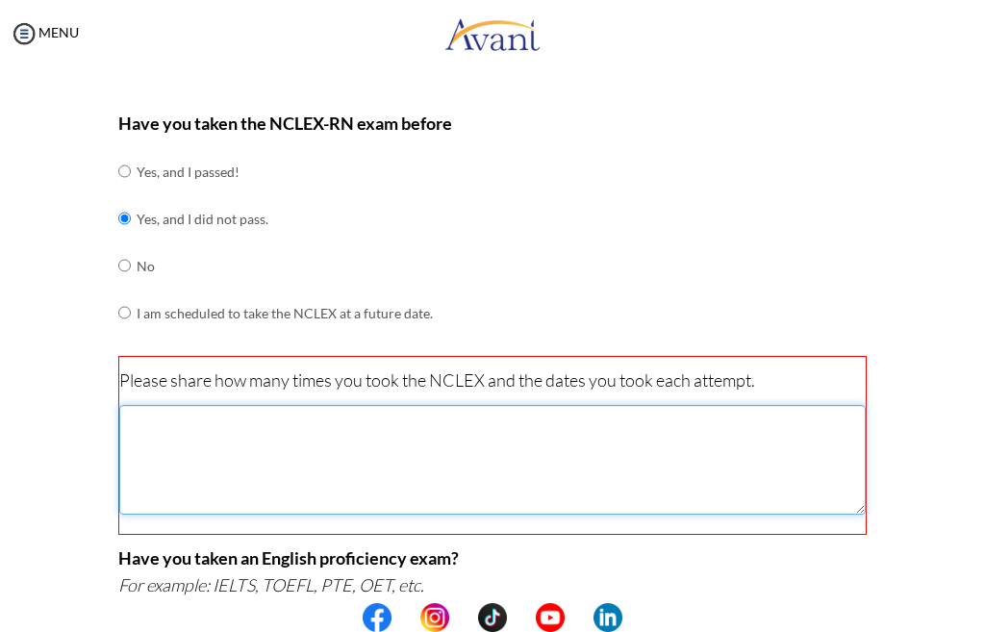
click at [273, 430] on textarea at bounding box center [492, 460] width 747 height 110
click at [259, 432] on textarea at bounding box center [492, 460] width 747 height 110
click at [243, 469] on textarea "1 st october 2024" at bounding box center [492, 460] width 747 height 110
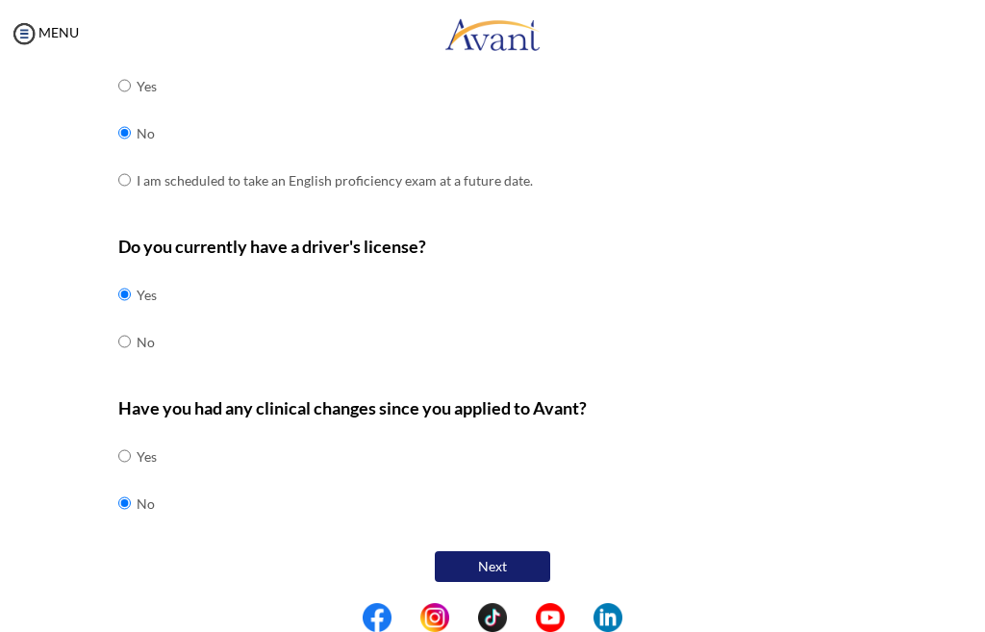
scroll to position [778, 0]
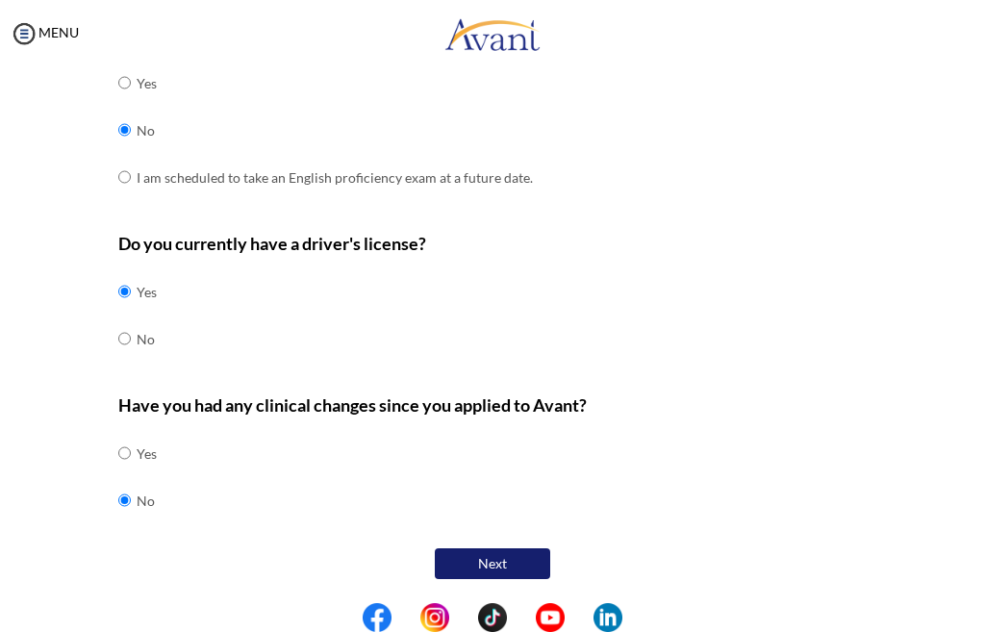
type textarea "1 st october 2024 28 th september 2023"
click at [478, 568] on button "Next" at bounding box center [492, 563] width 115 height 31
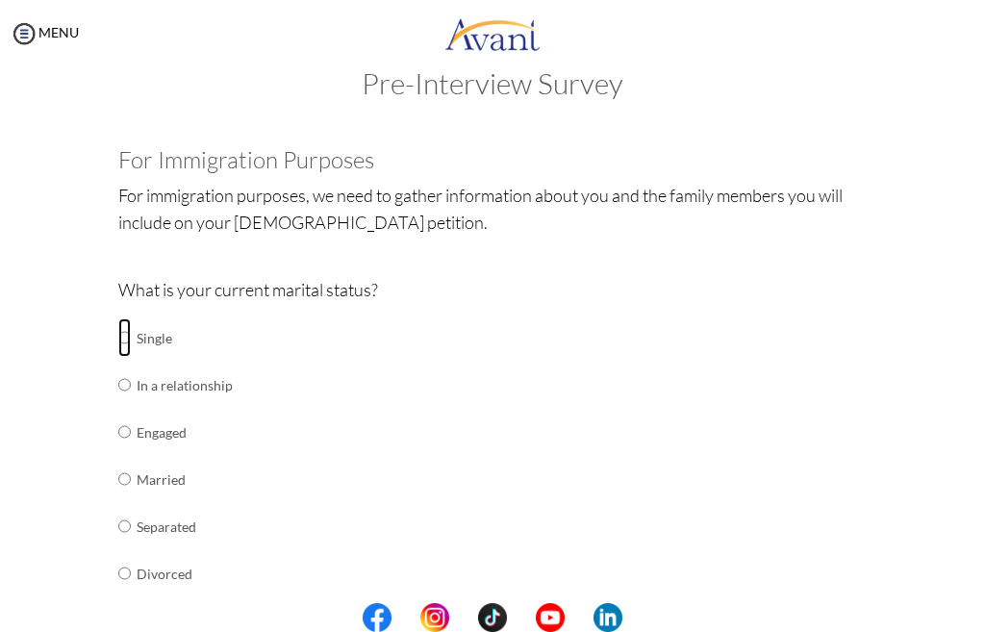
click at [118, 336] on input "radio" at bounding box center [124, 337] width 13 height 38
radio input "true"
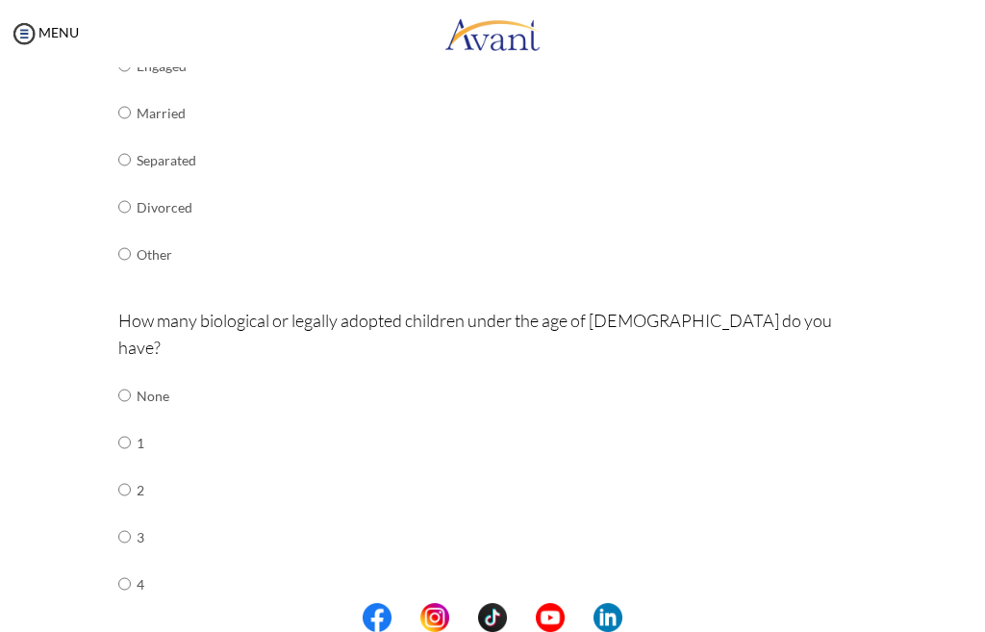
scroll to position [423, 0]
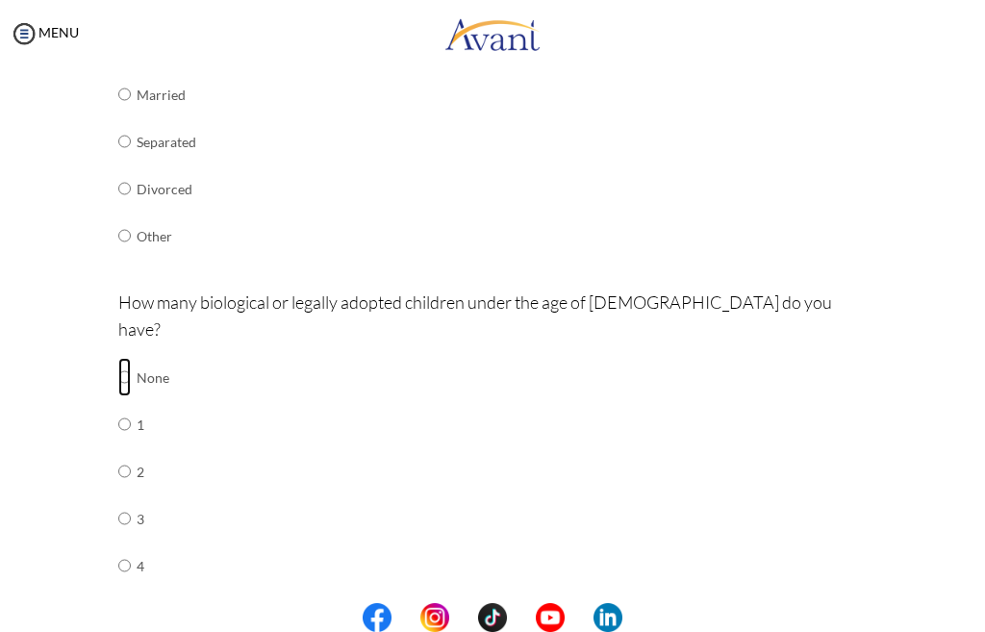
click at [121, 358] on input "radio" at bounding box center [124, 377] width 13 height 38
radio input "true"
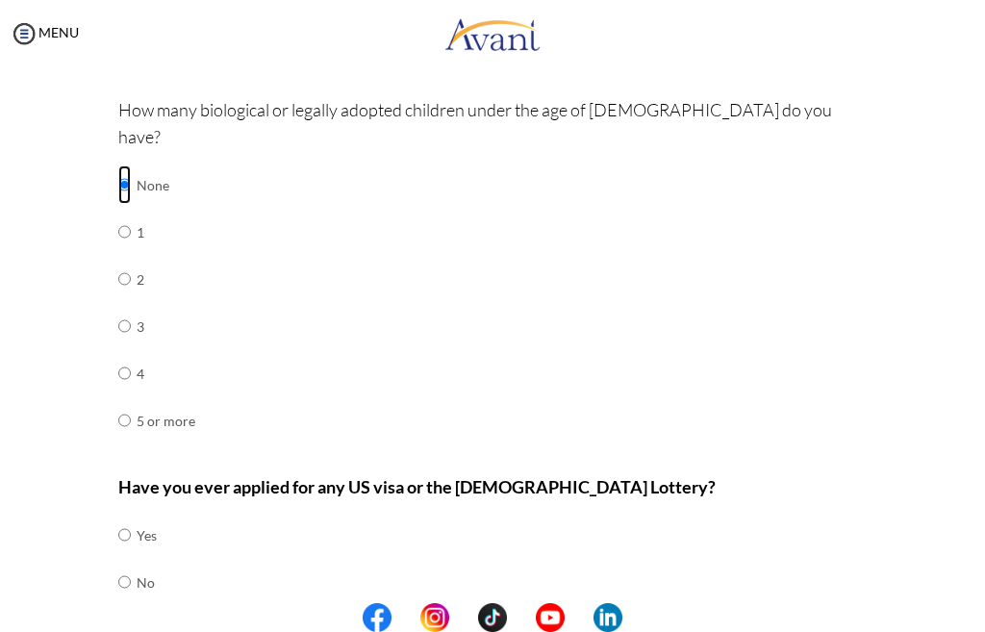
scroll to position [671, 0]
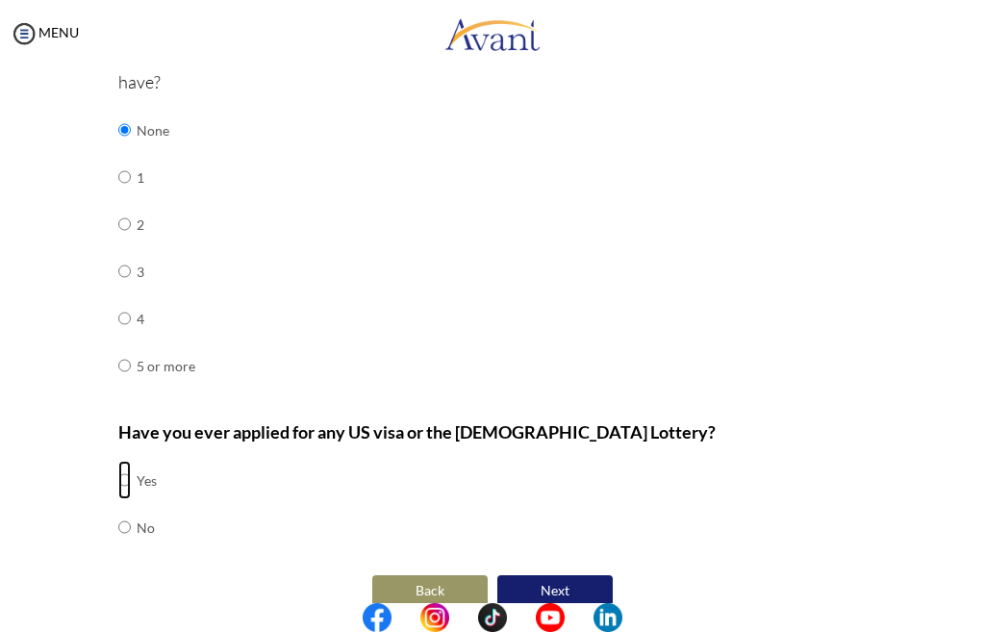
click at [118, 461] on input "radio" at bounding box center [124, 480] width 13 height 38
radio input "true"
click at [120, 499] on input "radio" at bounding box center [124, 480] width 13 height 38
radio input "true"
click at [119, 461] on input "radio" at bounding box center [124, 480] width 13 height 38
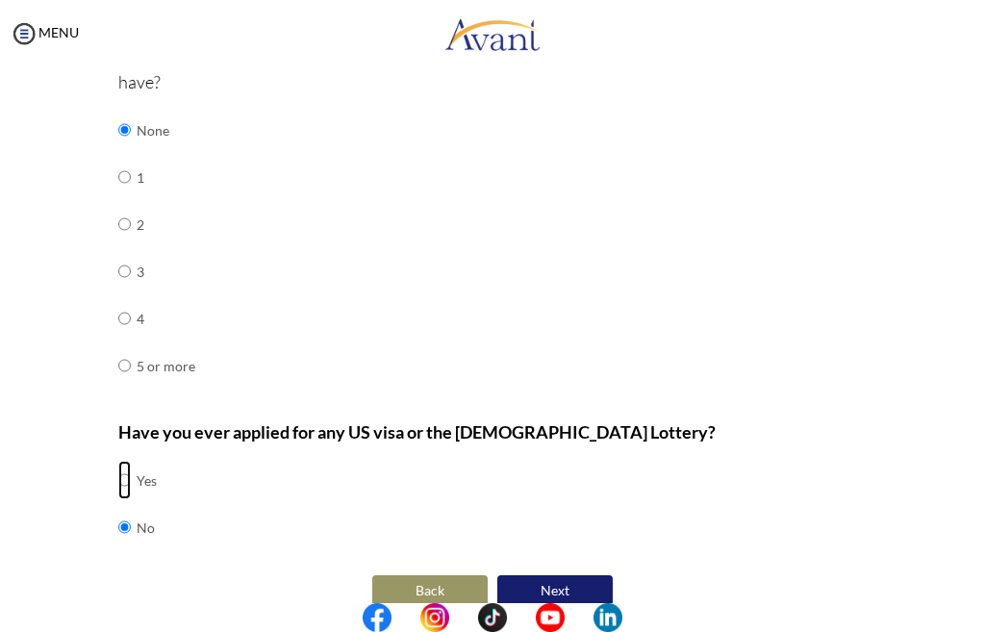
radio input "true"
click at [546, 575] on button "Next" at bounding box center [554, 590] width 115 height 31
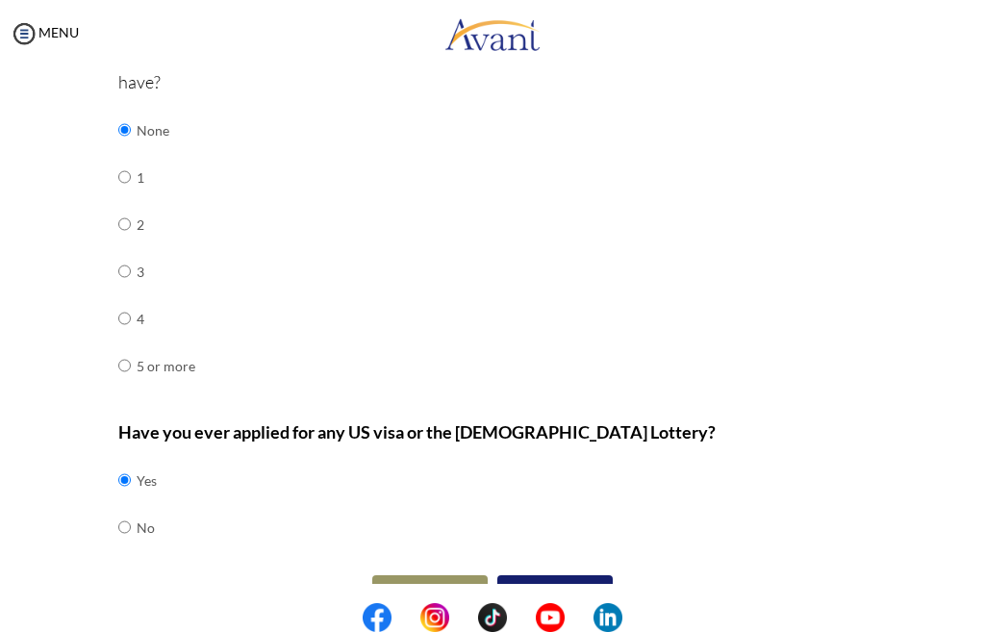
scroll to position [38, 0]
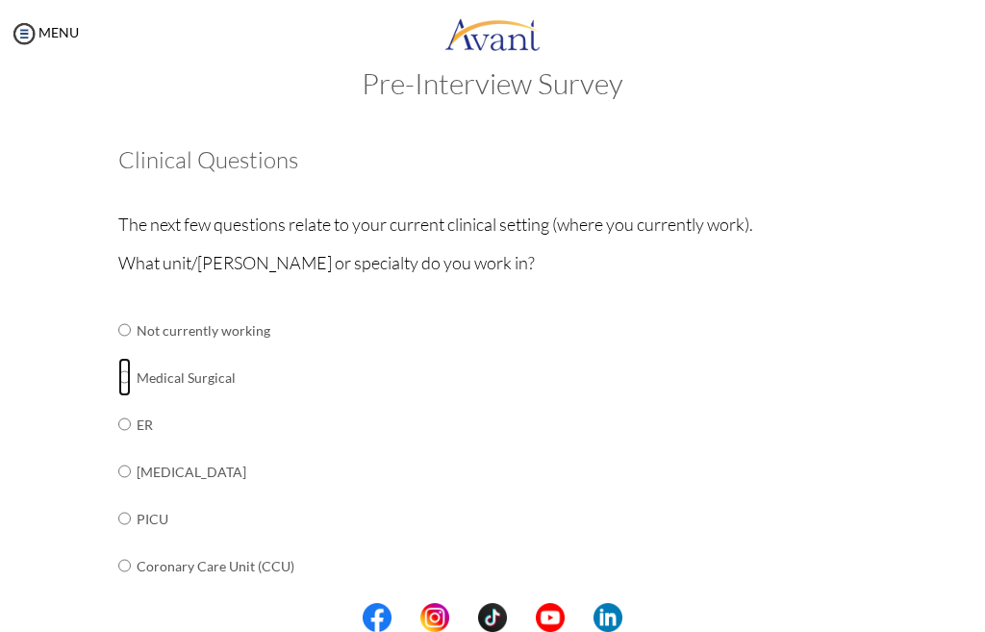
click at [118, 349] on input "radio" at bounding box center [124, 330] width 13 height 38
radio input "true"
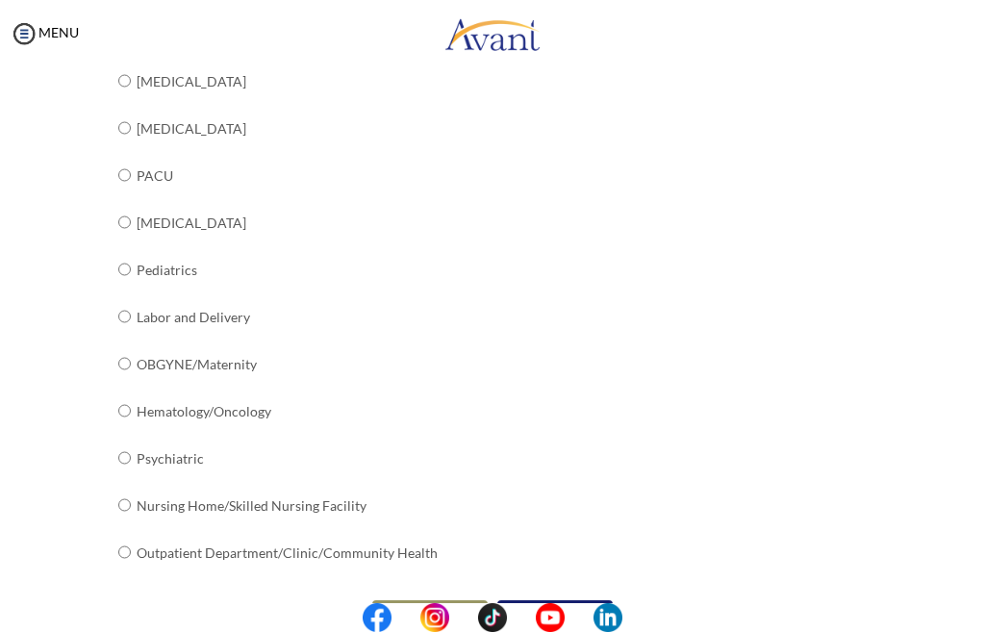
scroll to position [764, 0]
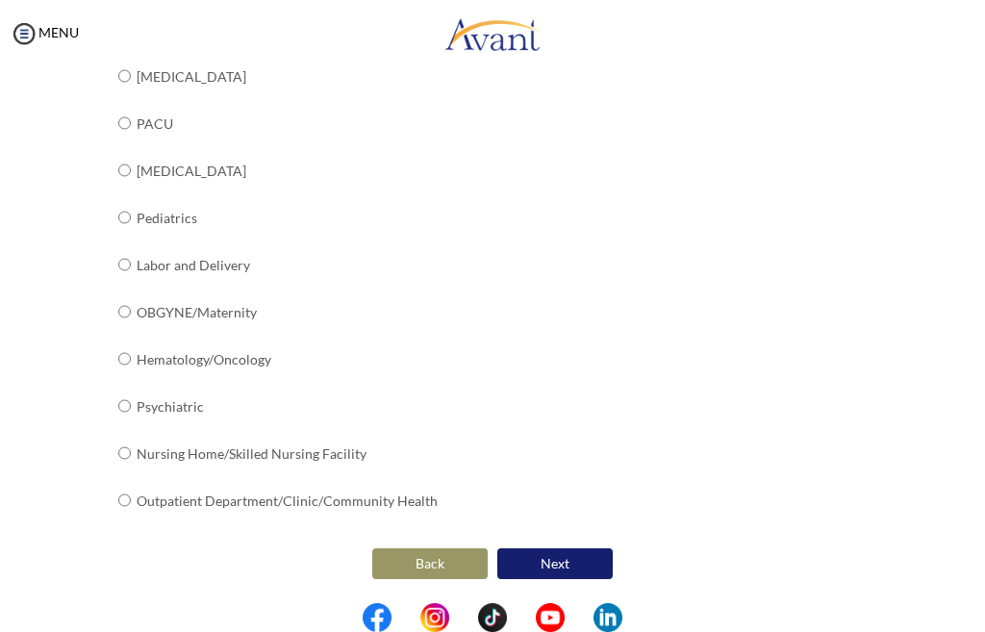
click at [545, 550] on button "Next" at bounding box center [554, 563] width 115 height 31
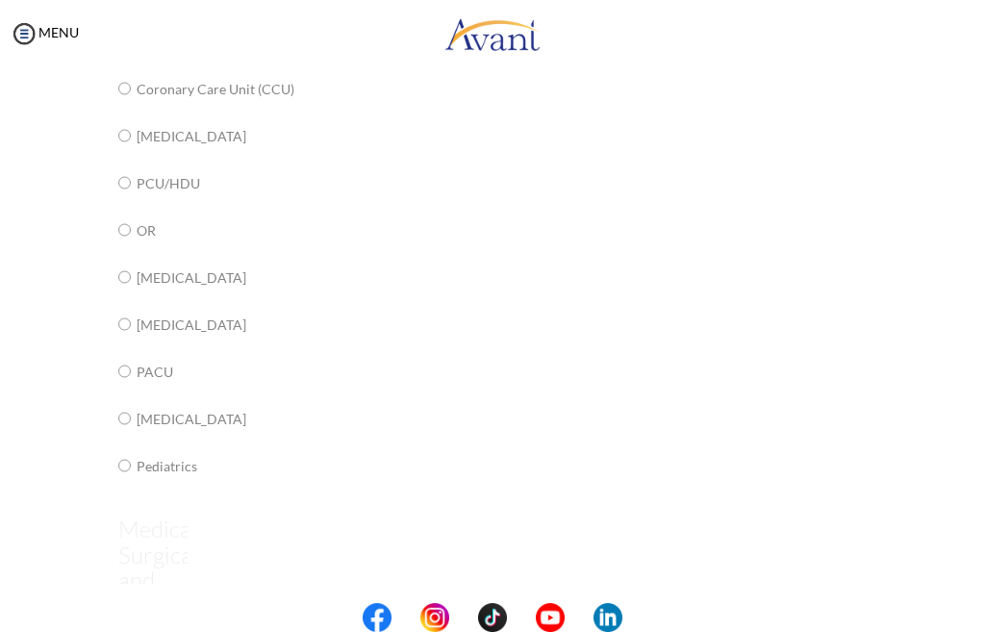
scroll to position [38, 0]
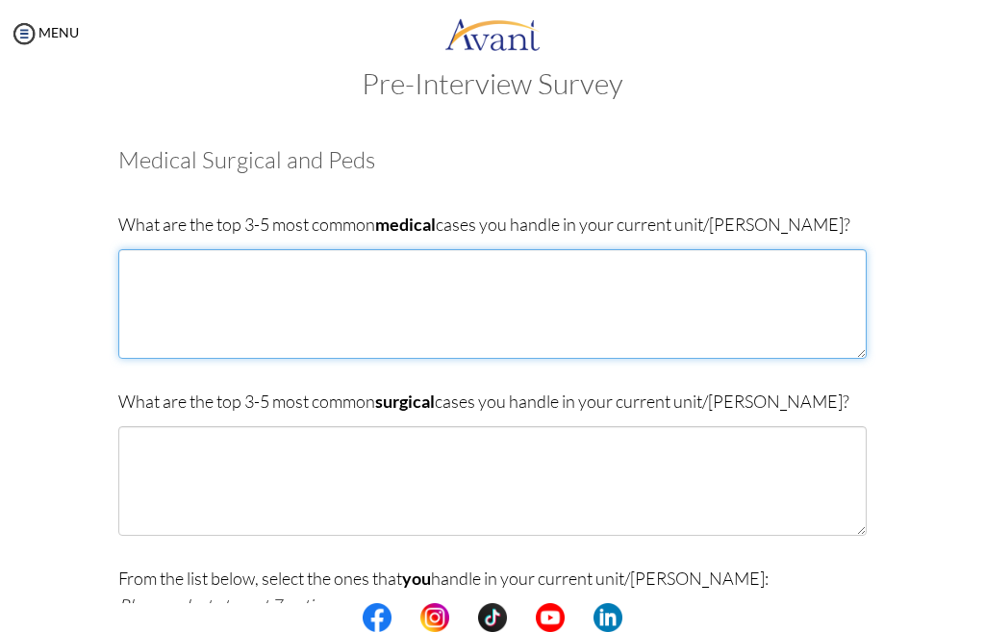
click at [346, 272] on textarea at bounding box center [492, 304] width 748 height 110
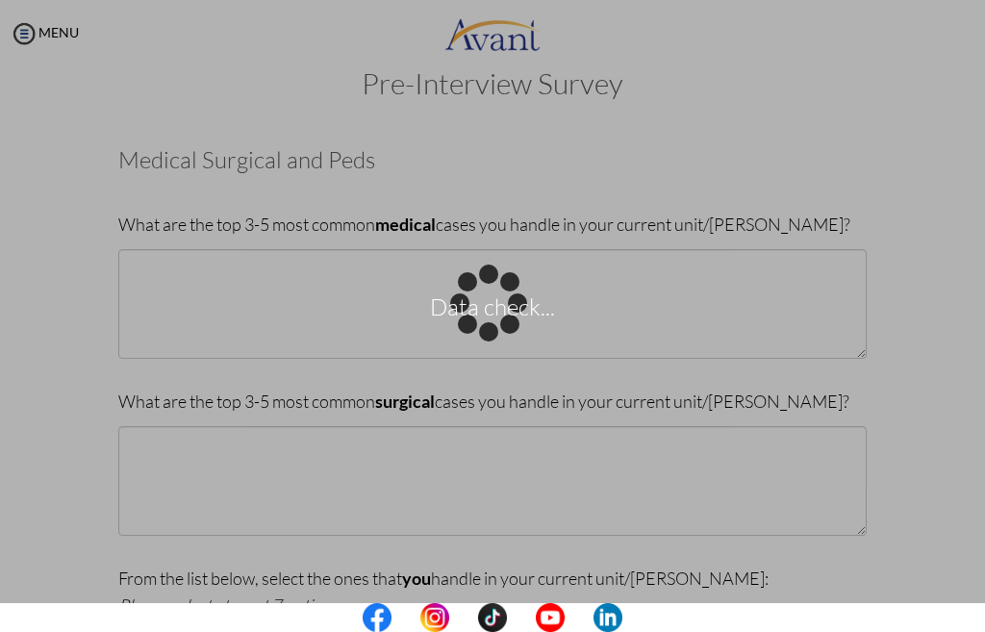
click at [232, 295] on p "Data check..." at bounding box center [492, 316] width 985 height 46
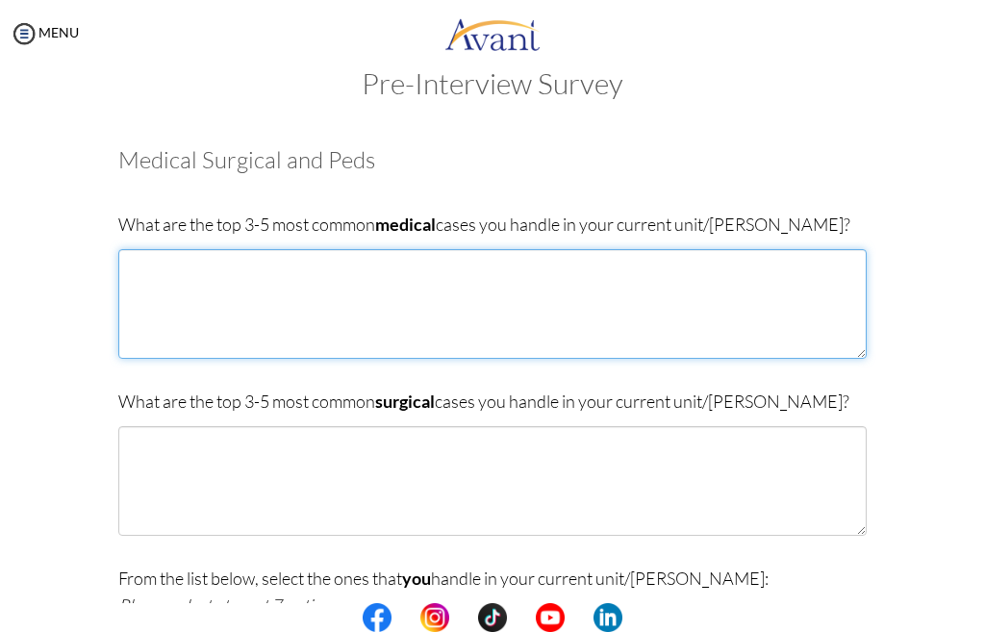
click at [225, 284] on textarea at bounding box center [492, 304] width 748 height 110
paste textarea ".Diabetic Mellitus, .Convulsive Disorders .Hypertensive crisis .Shock .Cardiac …"
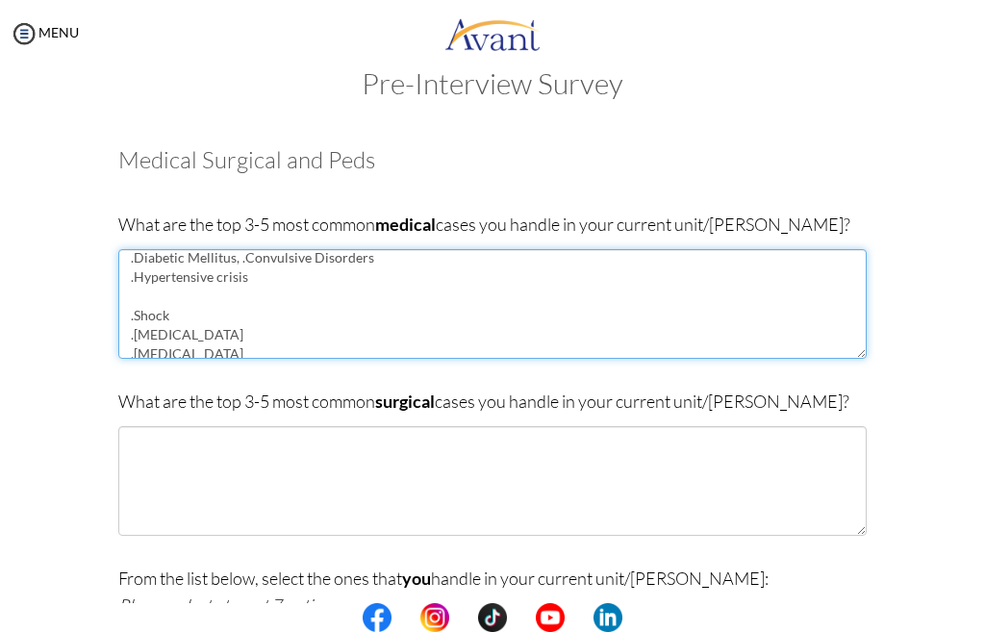
scroll to position [0, 0]
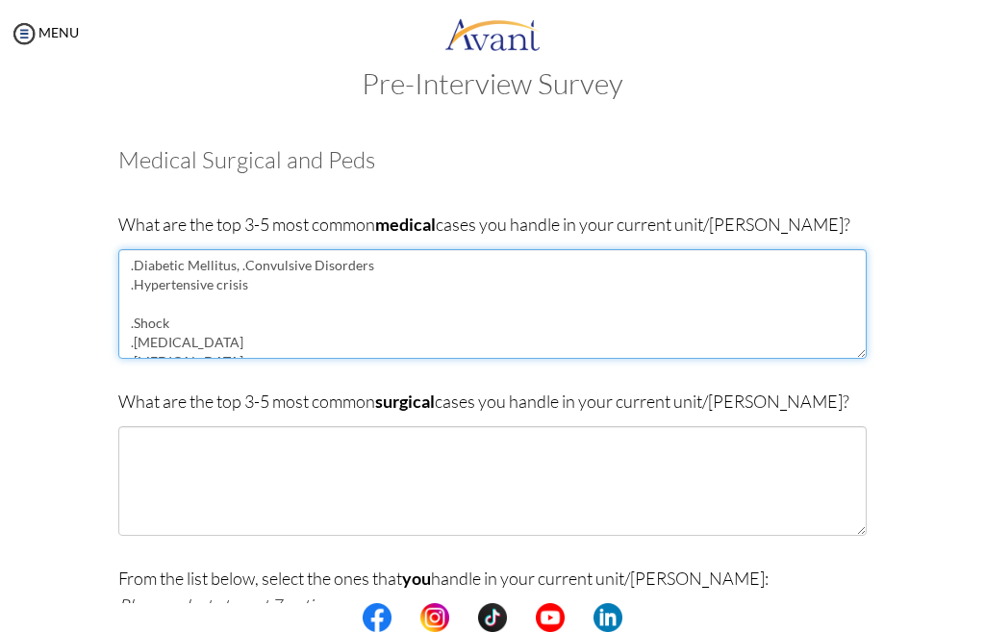
click at [175, 309] on textarea ".Diabetic Mellitus, .Convulsive Disorders .Hypertensive crisis .Shock .Cardiac …" at bounding box center [492, 304] width 748 height 110
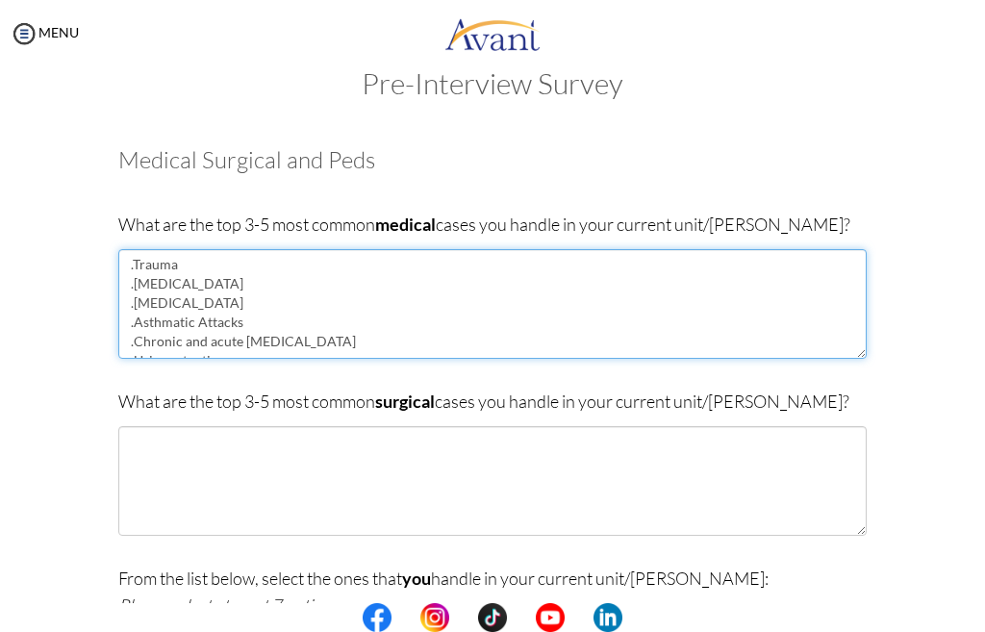
scroll to position [231, 0]
click at [229, 324] on textarea ".Diabetic Mellitus, .Convulsive Disorders .Hypertensive crisis .Shock .Cardiac …" at bounding box center [492, 304] width 748 height 110
click at [231, 345] on textarea ".Diabetic Mellitus, .Convulsive Disorders .Hypertensive crisis .Shock .Cardiac …" at bounding box center [492, 304] width 748 height 110
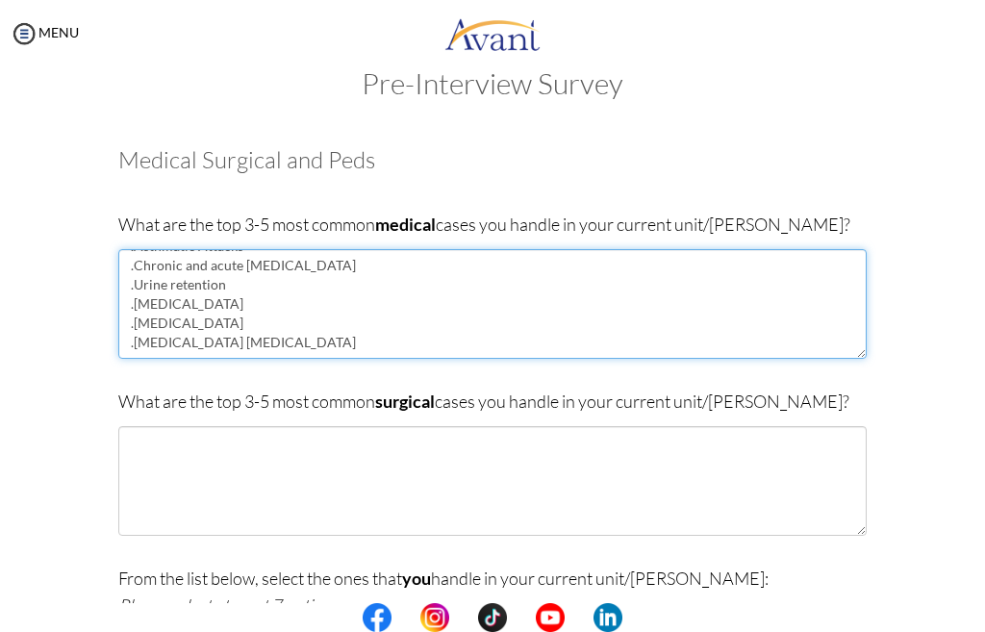
drag, startPoint x: 225, startPoint y: 284, endPoint x: 123, endPoint y: 284, distance: 102.0
click at [123, 284] on textarea ".Diabetic Mellitus, .Convulsive Disorders .Hypertensive crisis .Shock .Cardiac …" at bounding box center [492, 304] width 748 height 110
drag, startPoint x: 259, startPoint y: 324, endPoint x: 125, endPoint y: 320, distance: 133.8
click at [125, 320] on textarea ".Diabetic Mellitus, .Convulsive Disorders .Hypertensive crisis .Shock .Cardiac …" at bounding box center [492, 304] width 748 height 110
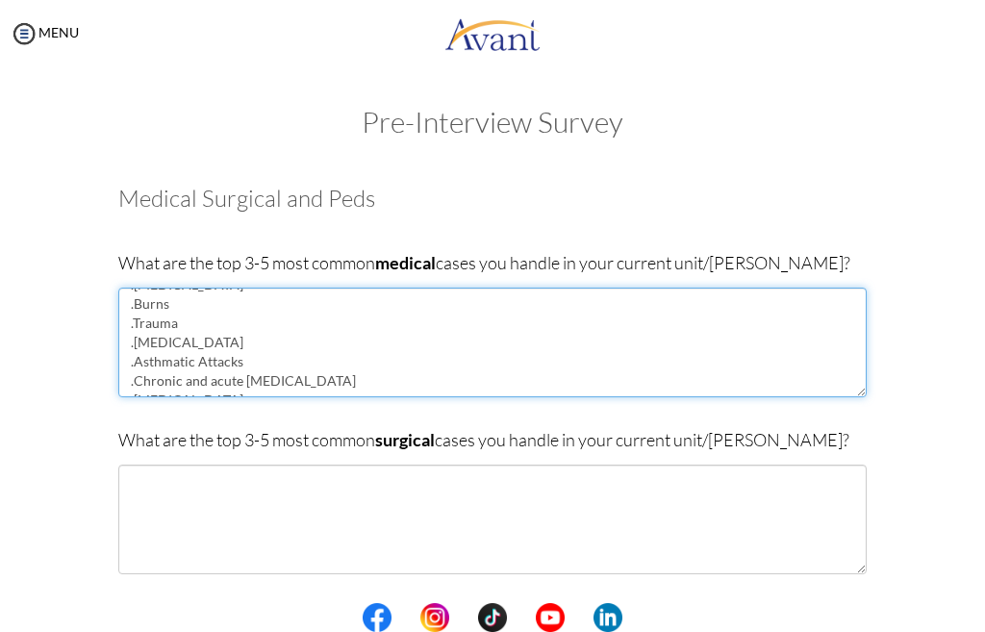
scroll to position [0, 0]
drag, startPoint x: 167, startPoint y: 341, endPoint x: 116, endPoint y: 344, distance: 51.1
click at [118, 344] on textarea ".Diabetic Mellitus, .Convulsive Disorders .Hypertensive crisis .Shock .Cardiac …" at bounding box center [492, 343] width 748 height 110
drag, startPoint x: 212, startPoint y: 342, endPoint x: 168, endPoint y: 351, distance: 44.3
click at [141, 342] on textarea ".Diabetic Mellitus, .Convulsive Disorders .Hypertensive crisis .Cardiac arrest …" at bounding box center [492, 343] width 748 height 110
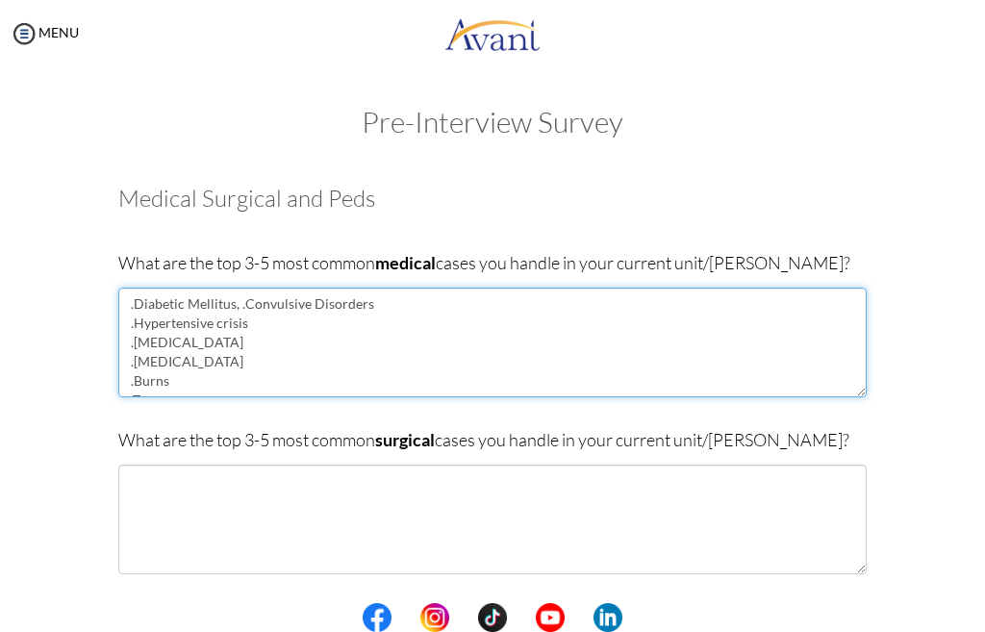
click at [210, 368] on textarea ".Diabetic Mellitus, .Convulsive Disorders .Hypertensive crisis .Cardiac arrest …" at bounding box center [492, 343] width 748 height 110
type textarea ".Diabetic Mellitus, .Convulsive Disorders .Hypertensive crisis .Cardiac arrest …"
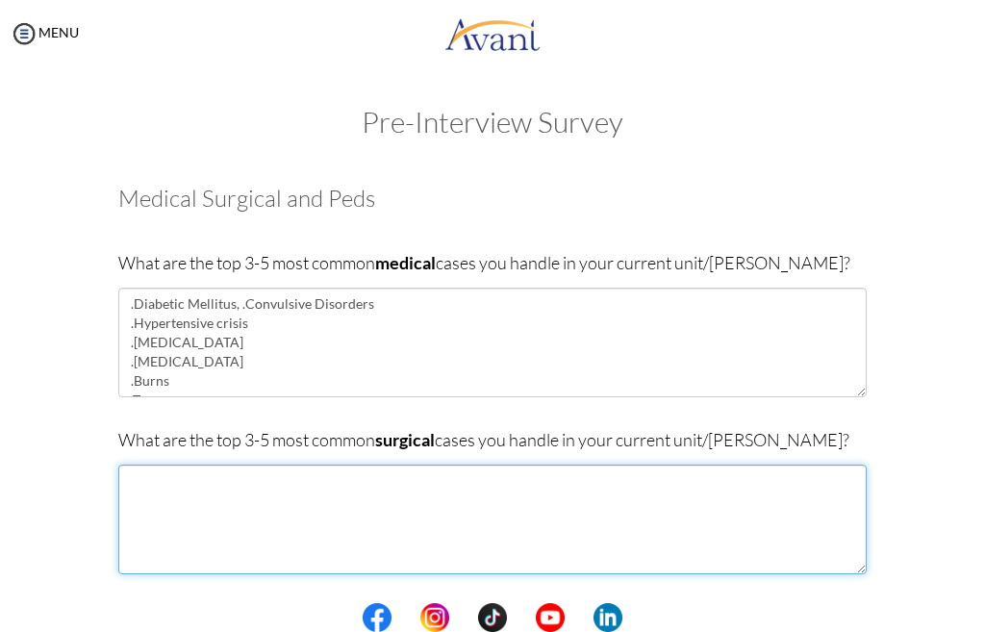
click at [162, 497] on textarea at bounding box center [492, 520] width 748 height 110
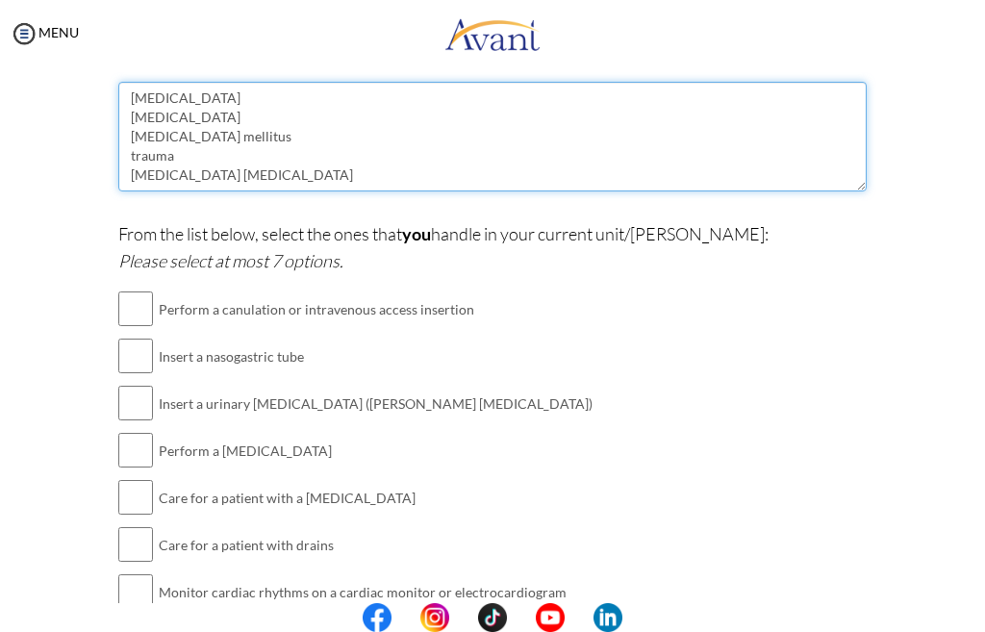
scroll to position [385, 0]
type textarea "fractures pneumonia diabetes mellitus trauma gastro enteritis"
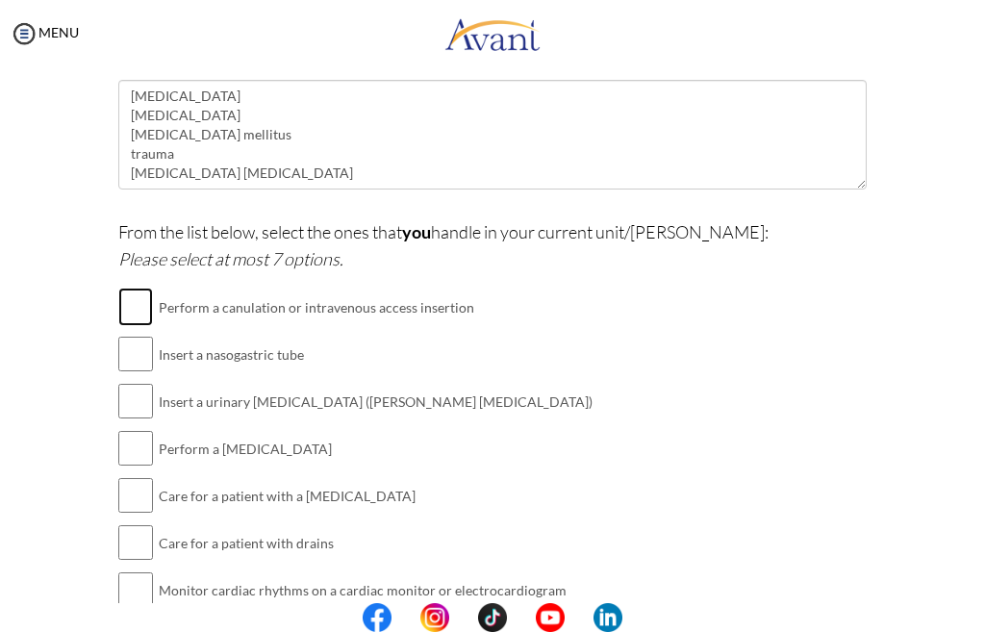
click at [120, 307] on input "checkbox" at bounding box center [135, 307] width 35 height 38
checkbox input "true"
click at [135, 365] on input "checkbox" at bounding box center [135, 354] width 35 height 38
checkbox input "true"
click at [128, 407] on input "checkbox" at bounding box center [135, 401] width 35 height 38
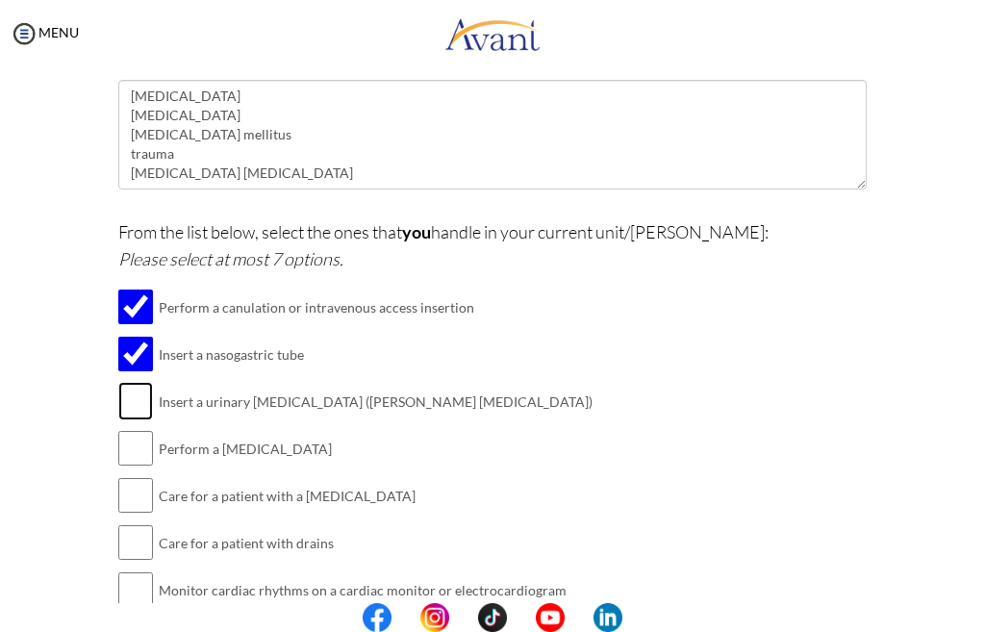
checkbox input "true"
click at [136, 452] on input "checkbox" at bounding box center [135, 448] width 35 height 38
checkbox input "true"
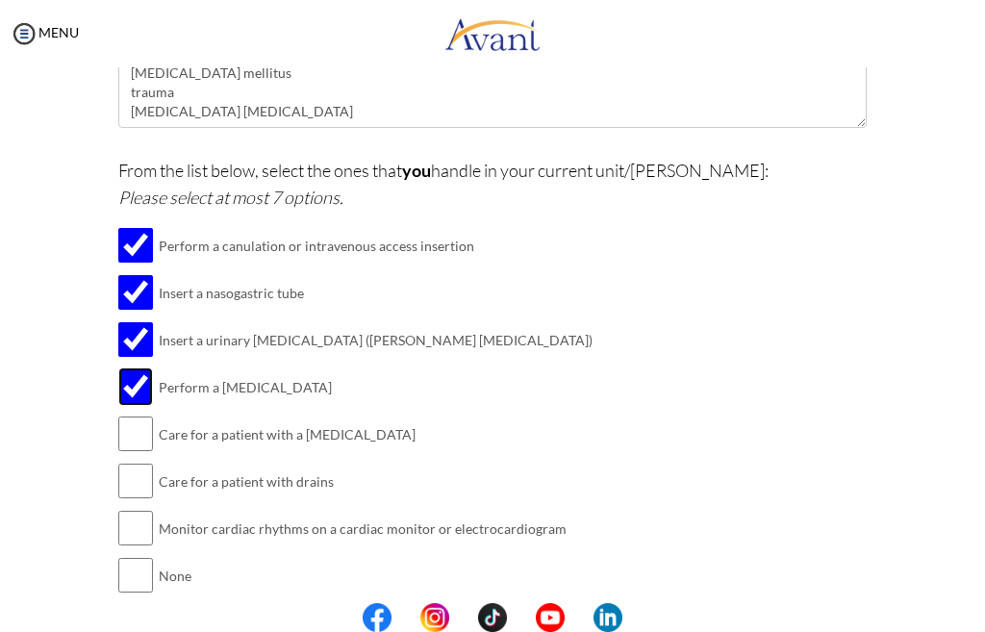
scroll to position [481, 0]
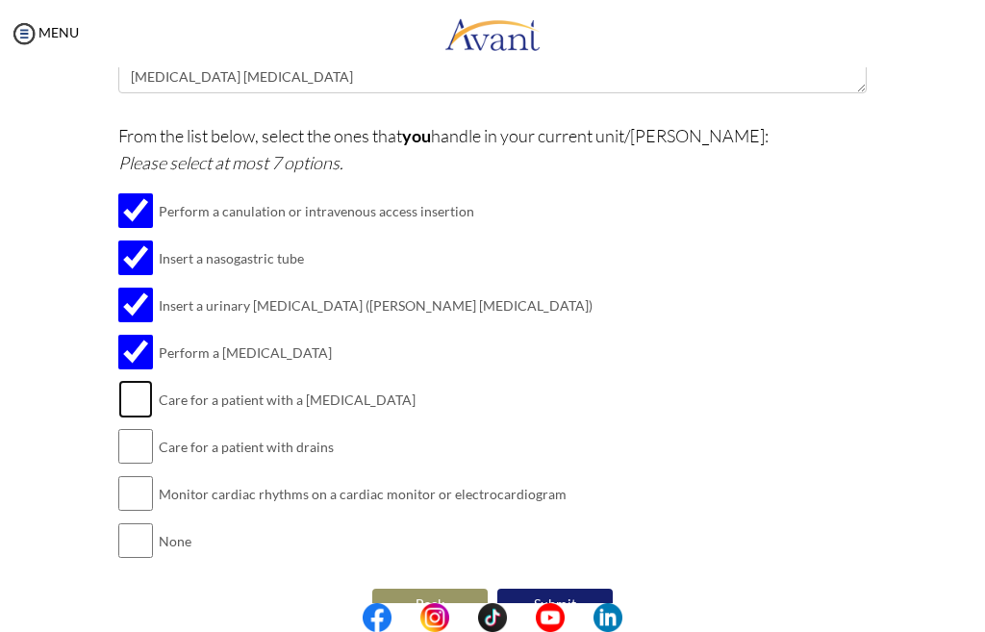
click at [128, 414] on input "checkbox" at bounding box center [135, 399] width 35 height 38
checkbox input "true"
click at [135, 454] on input "checkbox" at bounding box center [135, 446] width 35 height 38
checkbox input "true"
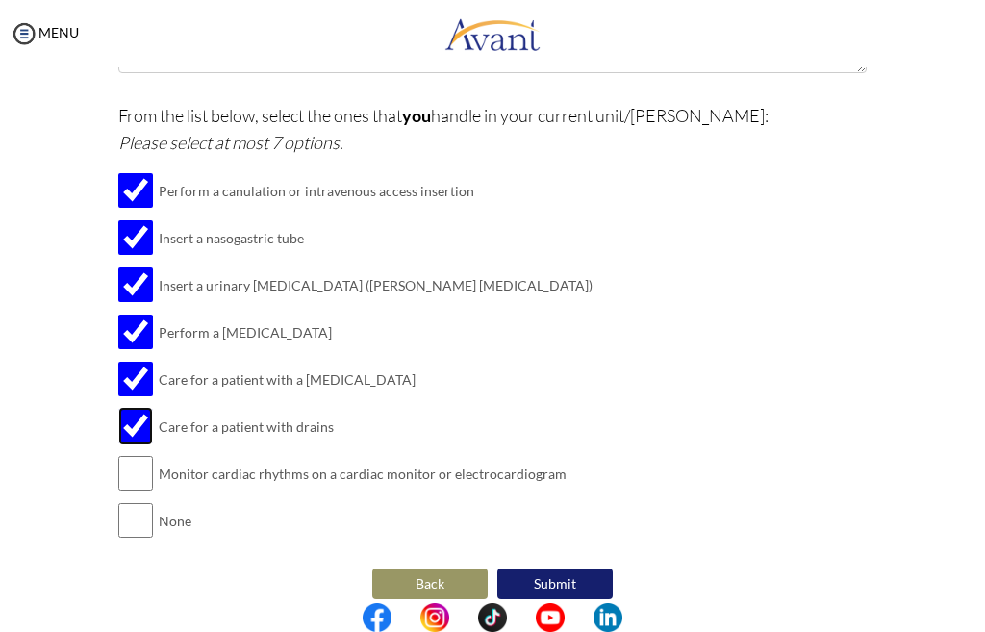
scroll to position [521, 0]
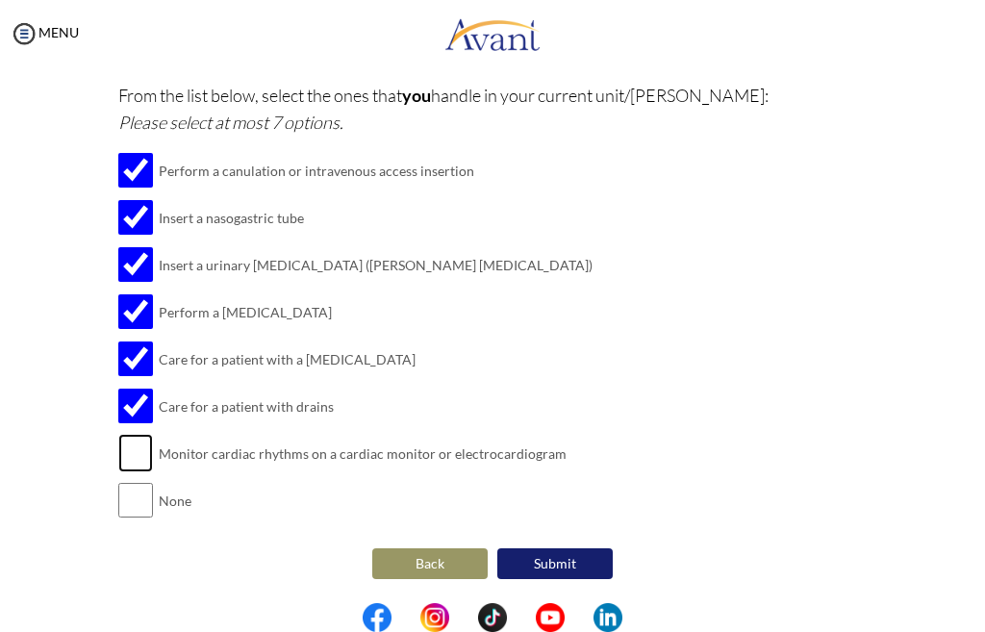
click at [134, 456] on input "checkbox" at bounding box center [135, 453] width 35 height 38
checkbox input "true"
click at [562, 570] on button "Submit" at bounding box center [554, 563] width 115 height 31
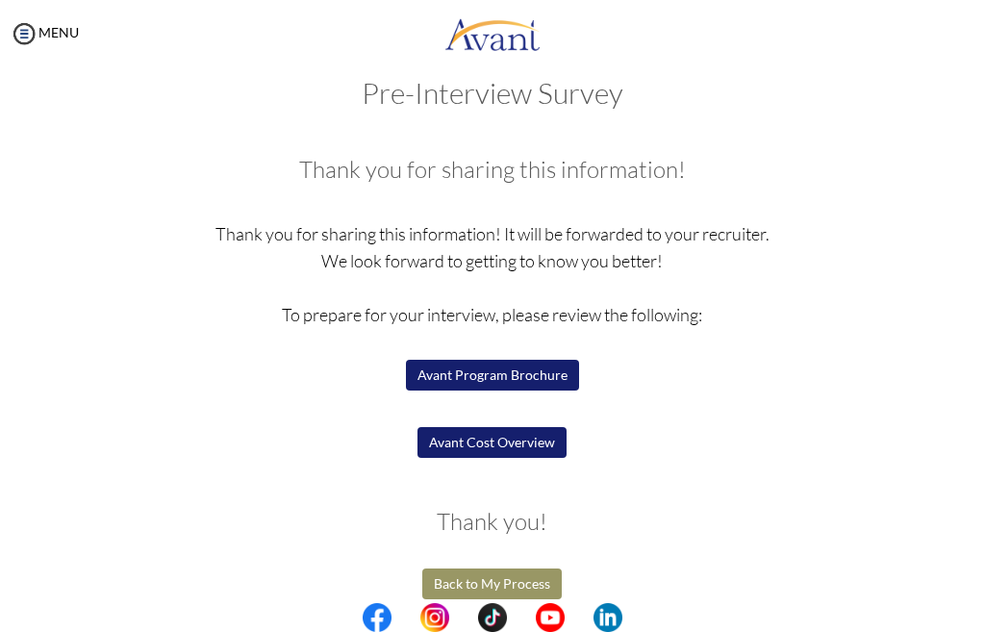
scroll to position [49, 0]
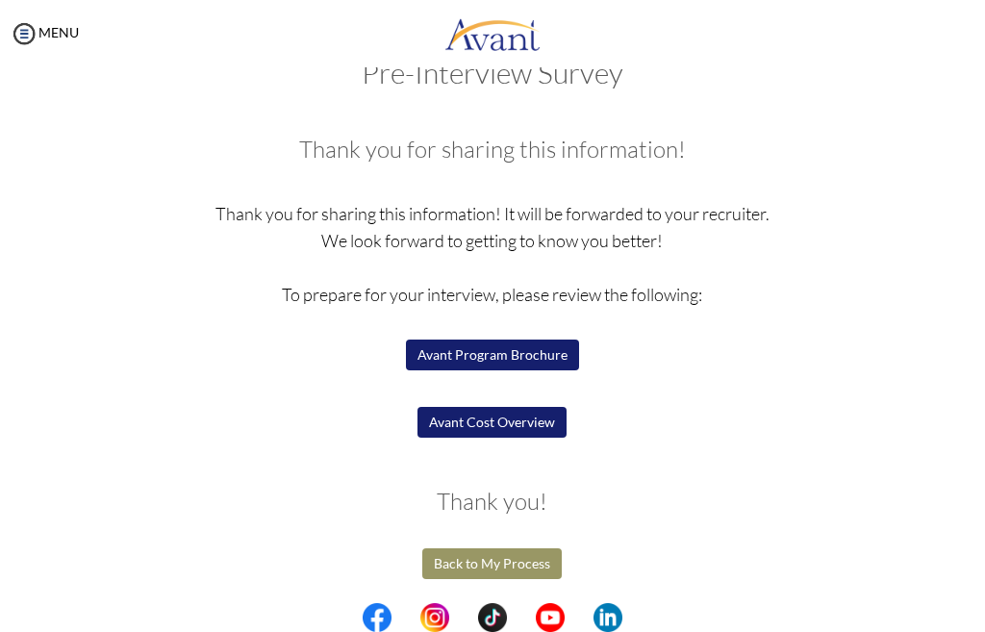
click at [503, 355] on button "Avant Program Brochure" at bounding box center [492, 355] width 173 height 31
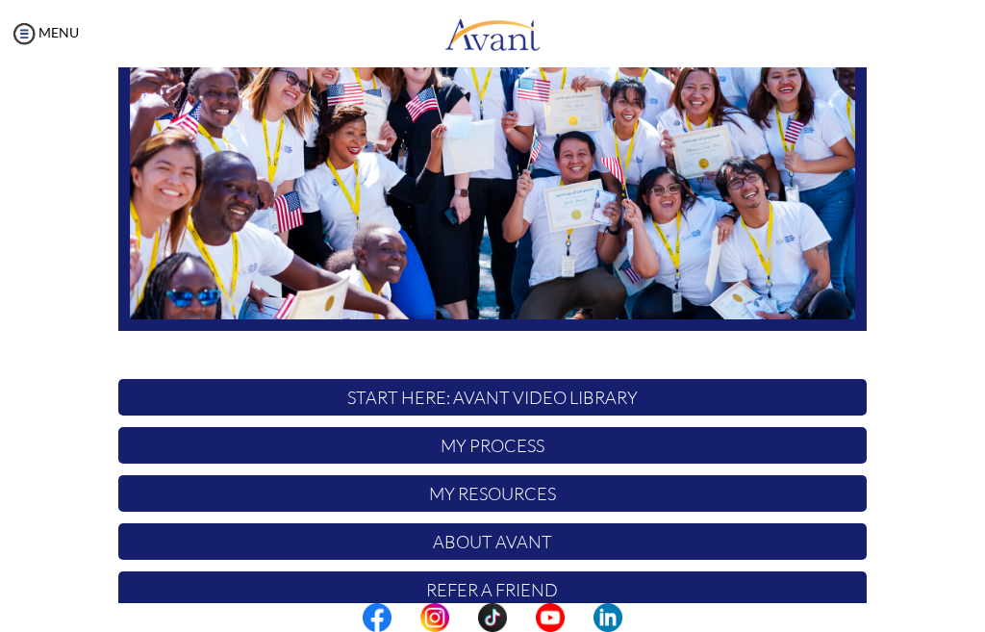
scroll to position [154, 0]
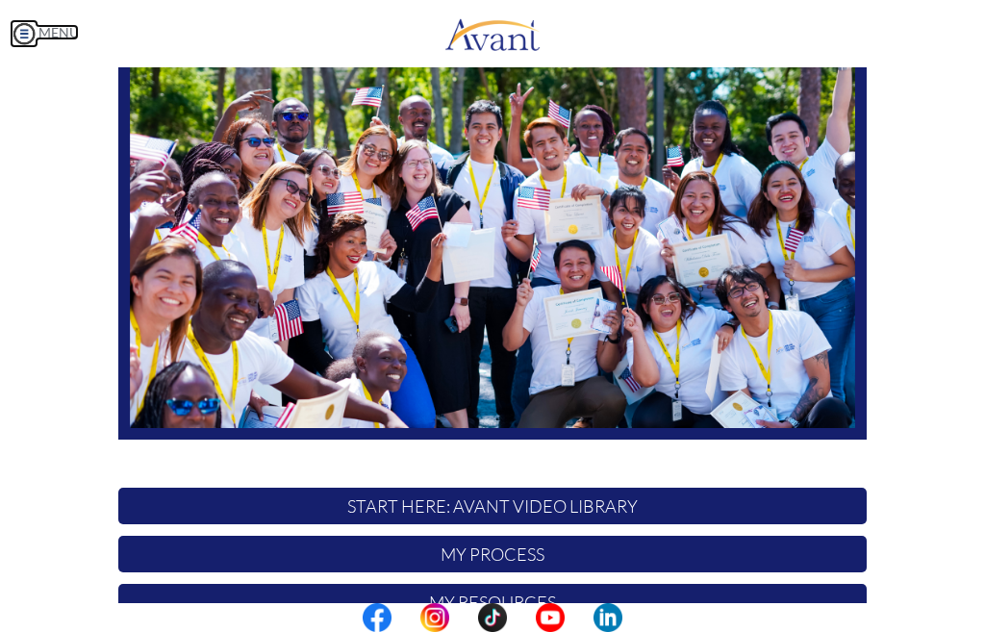
click at [18, 37] on img at bounding box center [24, 33] width 29 height 29
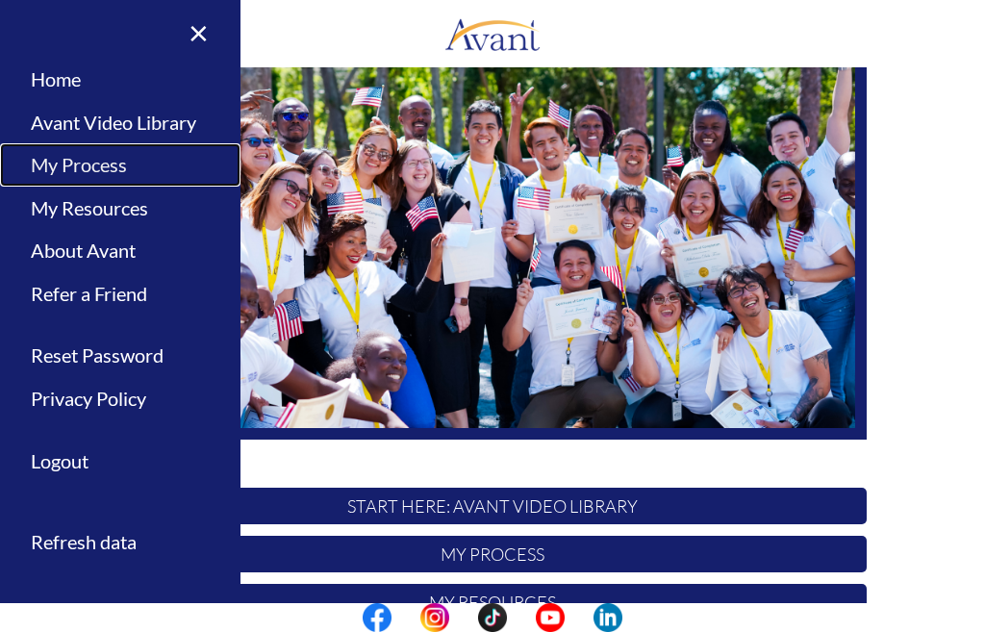
click at [86, 166] on link "My Process" at bounding box center [120, 164] width 241 height 43
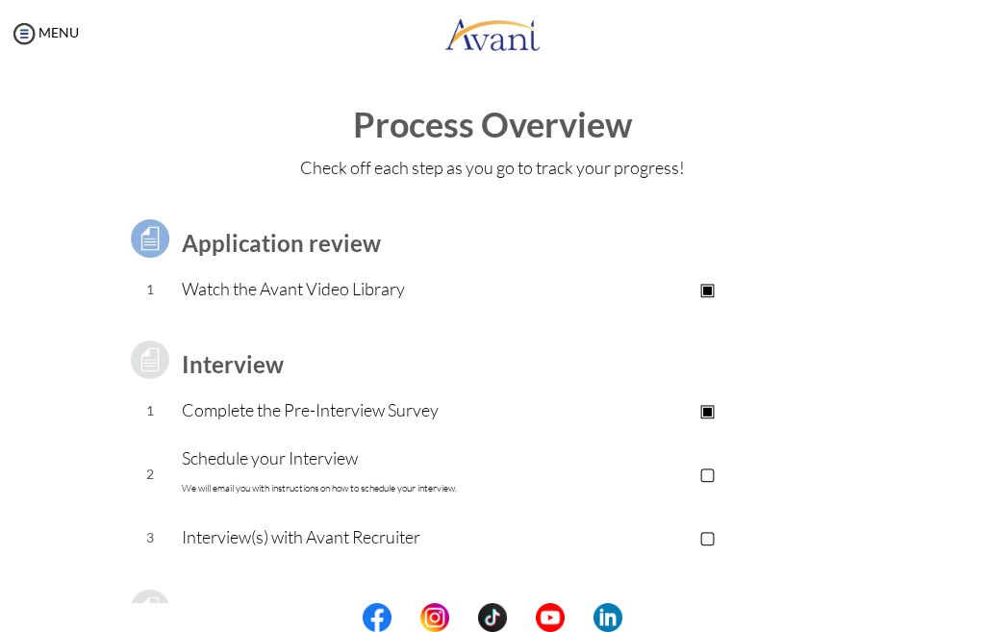
scroll to position [96, 0]
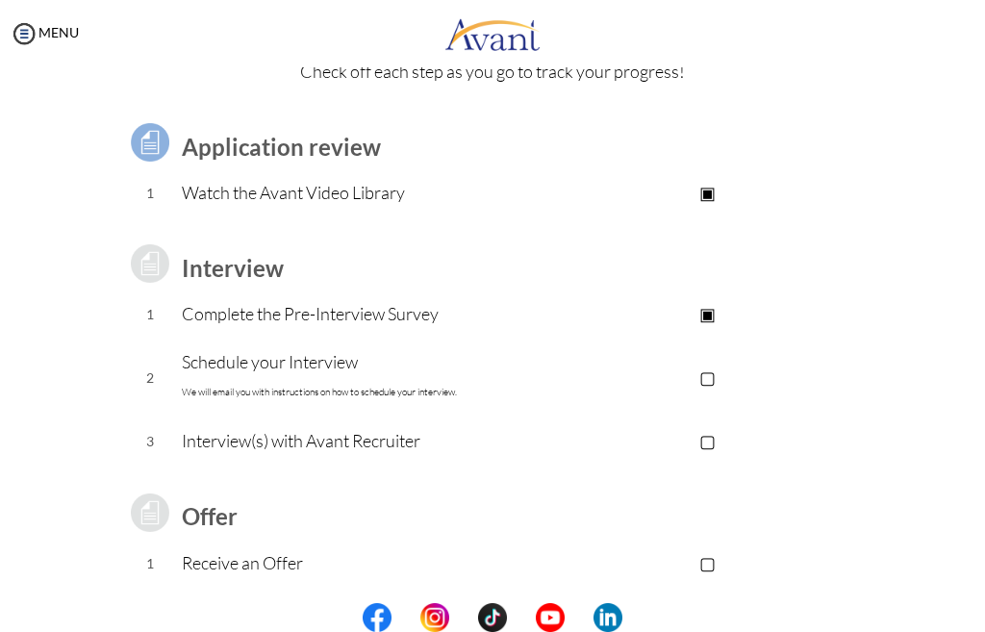
click at [705, 377] on p "▢" at bounding box center [708, 377] width 318 height 27
click at [416, 396] on font "We will email you with instructions on how to schedule your interview." at bounding box center [319, 392] width 275 height 13
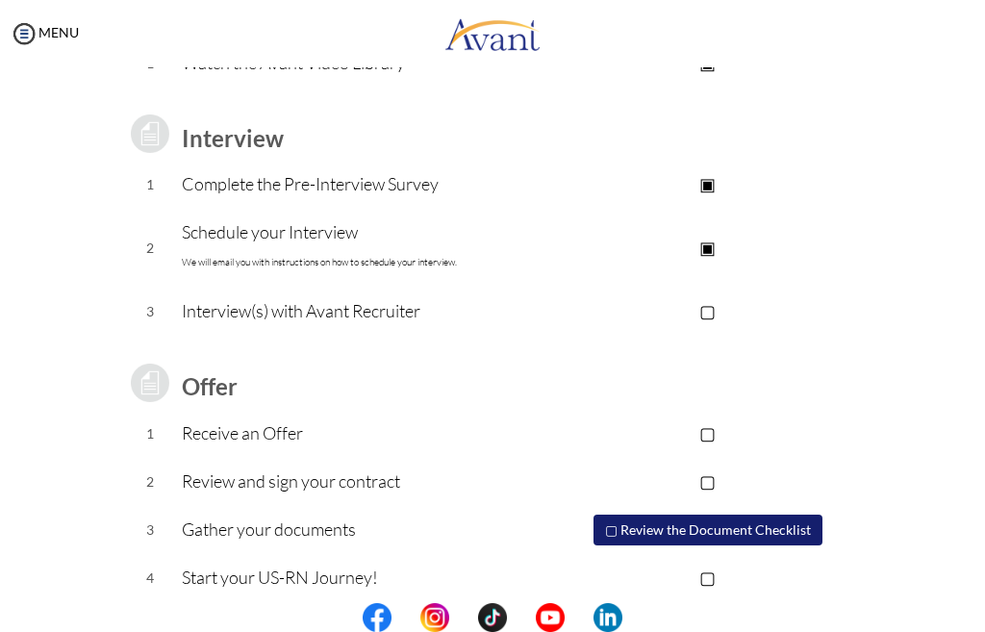
scroll to position [243, 0]
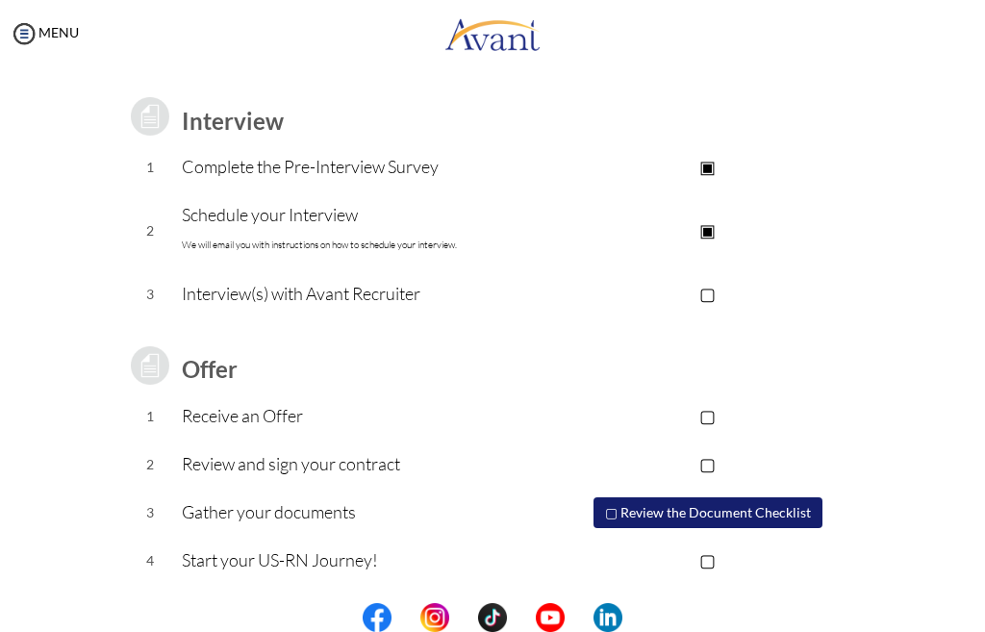
click at [706, 292] on p "▢" at bounding box center [708, 293] width 318 height 27
click at [657, 285] on p "▣" at bounding box center [708, 293] width 318 height 27
click at [553, 295] on p "▢" at bounding box center [708, 293] width 318 height 27
click at [296, 216] on p "Schedule your Interview We will email you with instructions on how to schedule …" at bounding box center [365, 230] width 367 height 58
click at [330, 242] on font "We will email you with instructions on how to schedule your interview." at bounding box center [319, 245] width 275 height 13
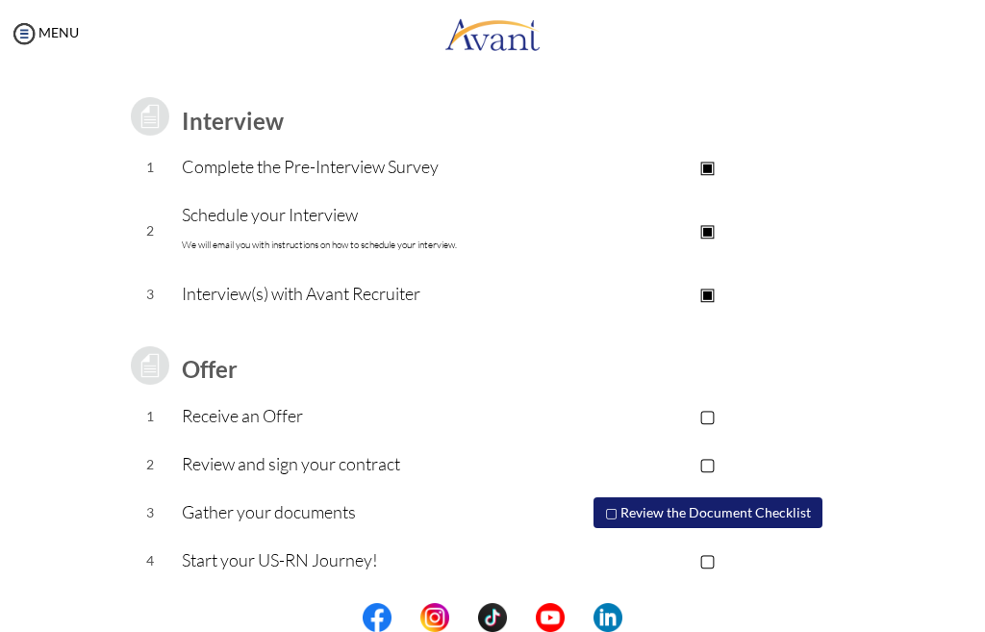
click at [324, 301] on p "Interview(s) with Avant Recruiter" at bounding box center [365, 293] width 367 height 27
click at [702, 293] on p "▣" at bounding box center [708, 293] width 318 height 27
click at [702, 293] on p "▢" at bounding box center [708, 293] width 318 height 27
click at [706, 415] on p "▢" at bounding box center [708, 415] width 318 height 27
click at [699, 465] on p "▢" at bounding box center [708, 463] width 318 height 27
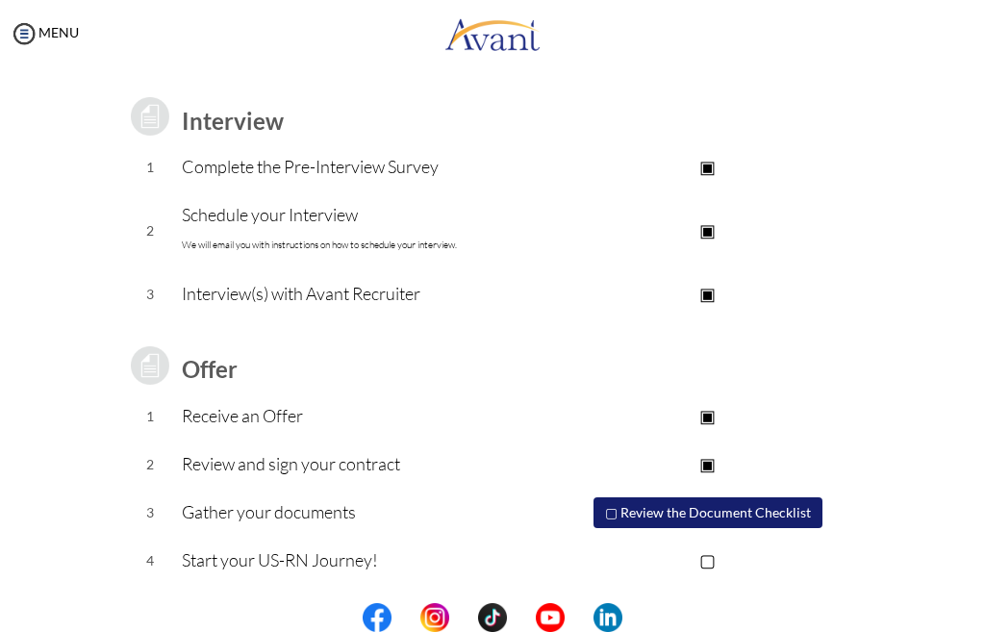
click at [707, 507] on button "▢ Review the Document Checklist" at bounding box center [708, 512] width 229 height 31
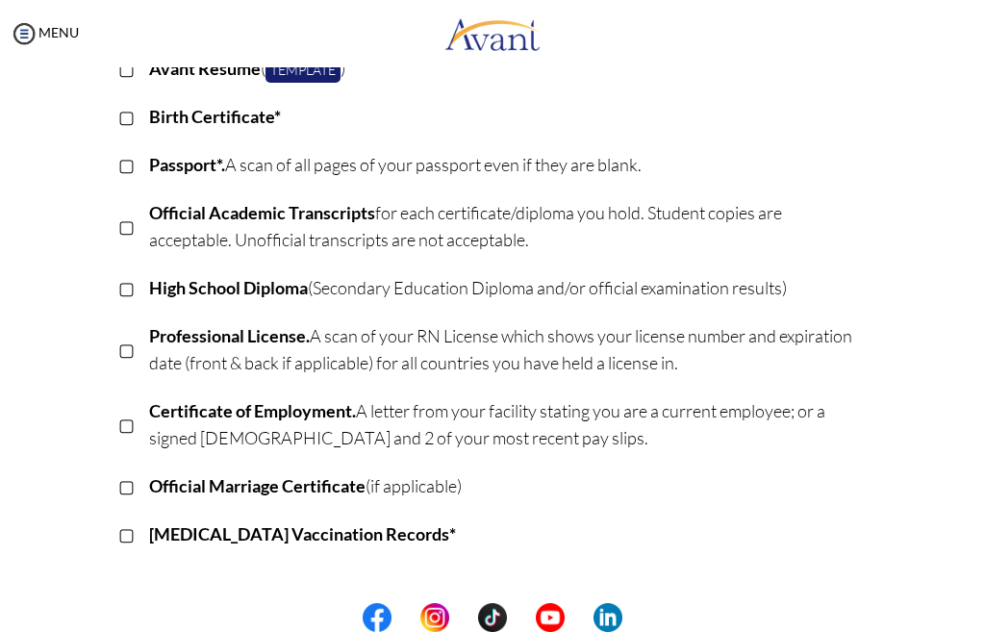
scroll to position [0, 0]
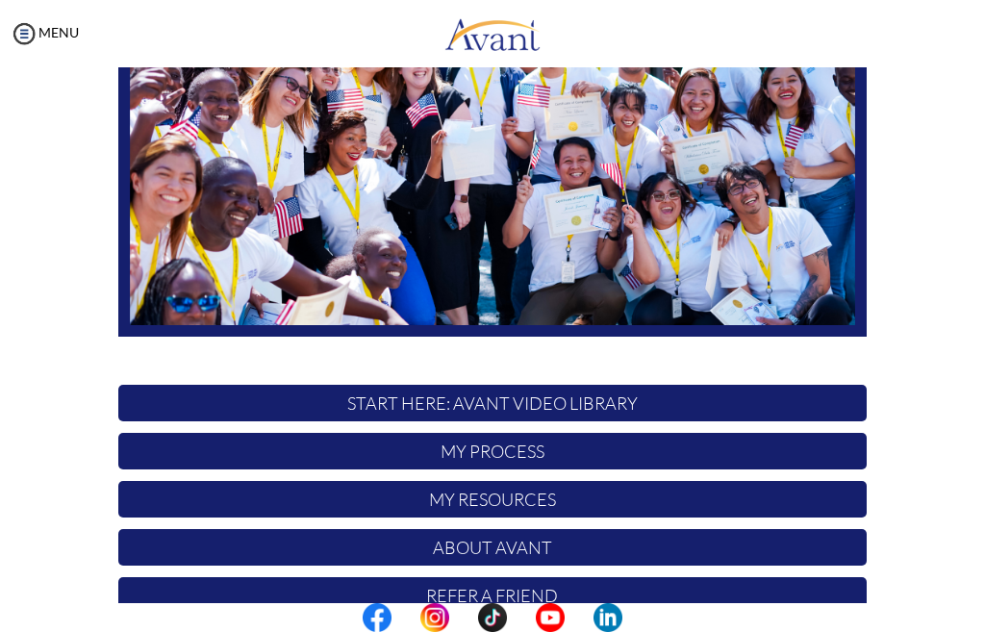
scroll to position [289, 0]
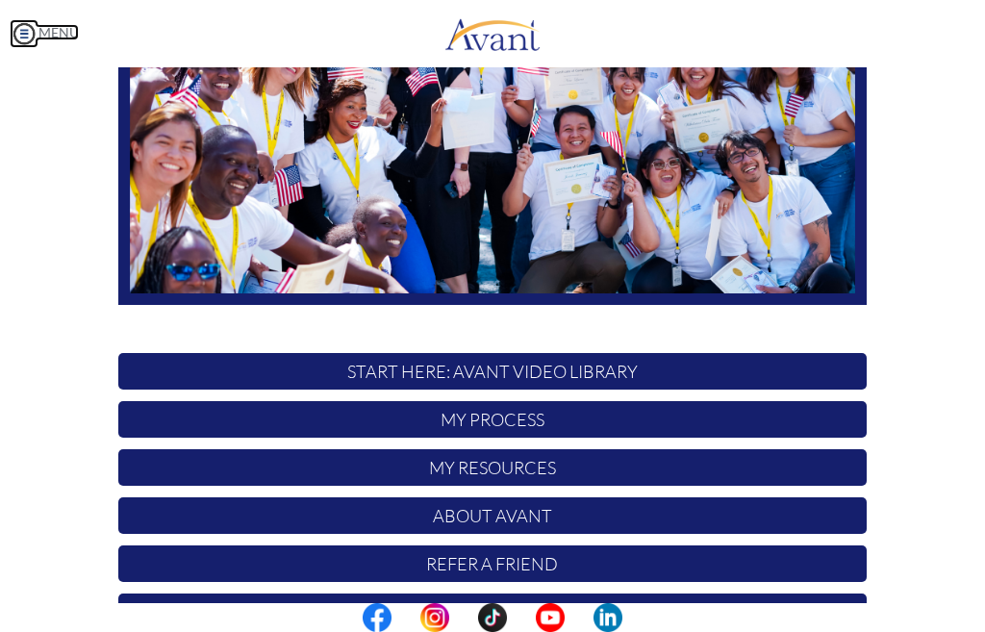
click at [15, 28] on img at bounding box center [24, 33] width 29 height 29
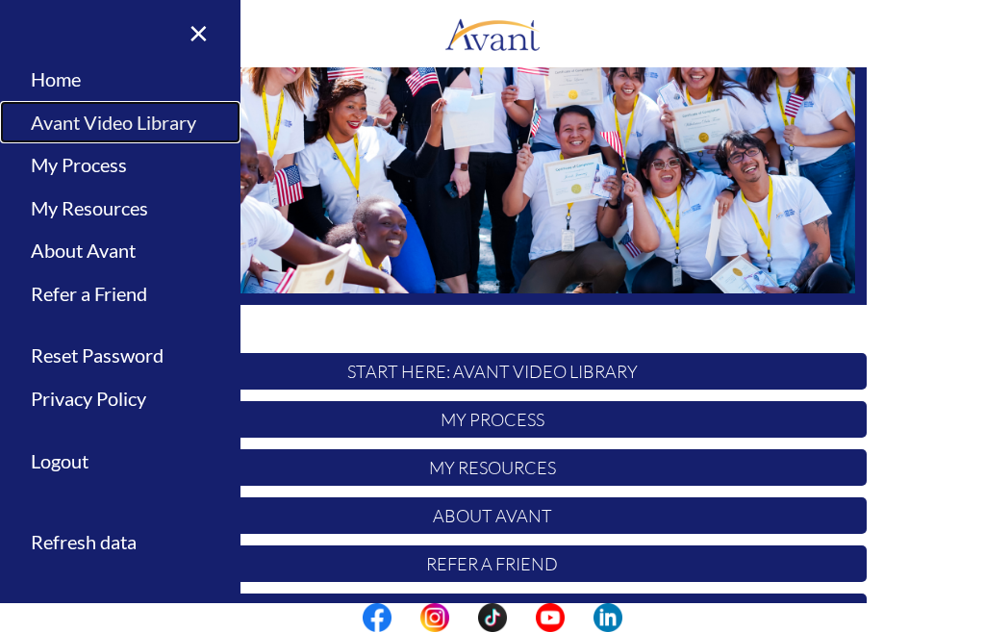
click at [121, 129] on link "Avant Video Library" at bounding box center [120, 122] width 241 height 43
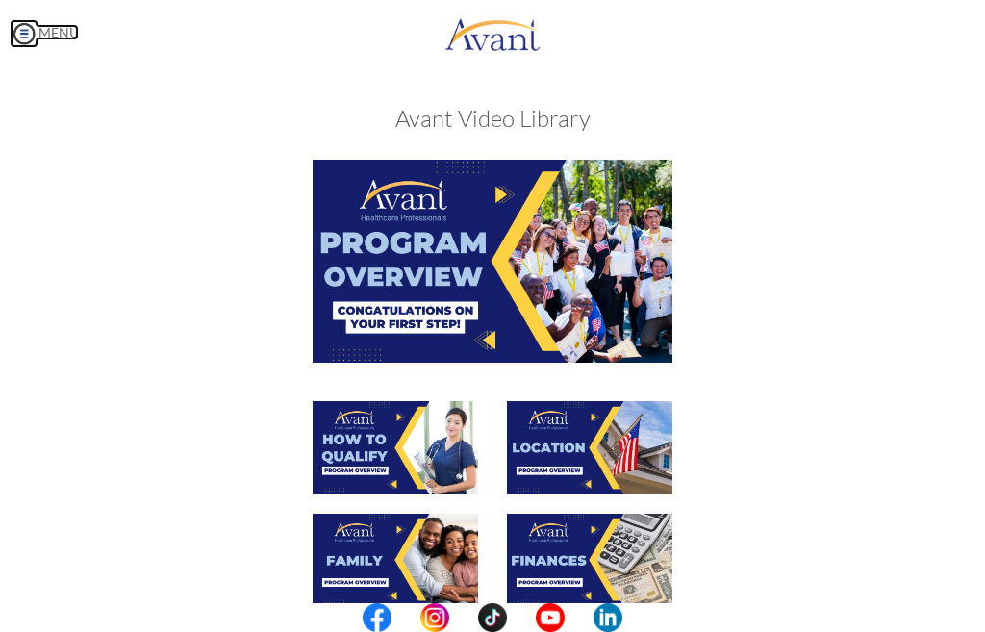
click at [21, 38] on img at bounding box center [24, 33] width 29 height 29
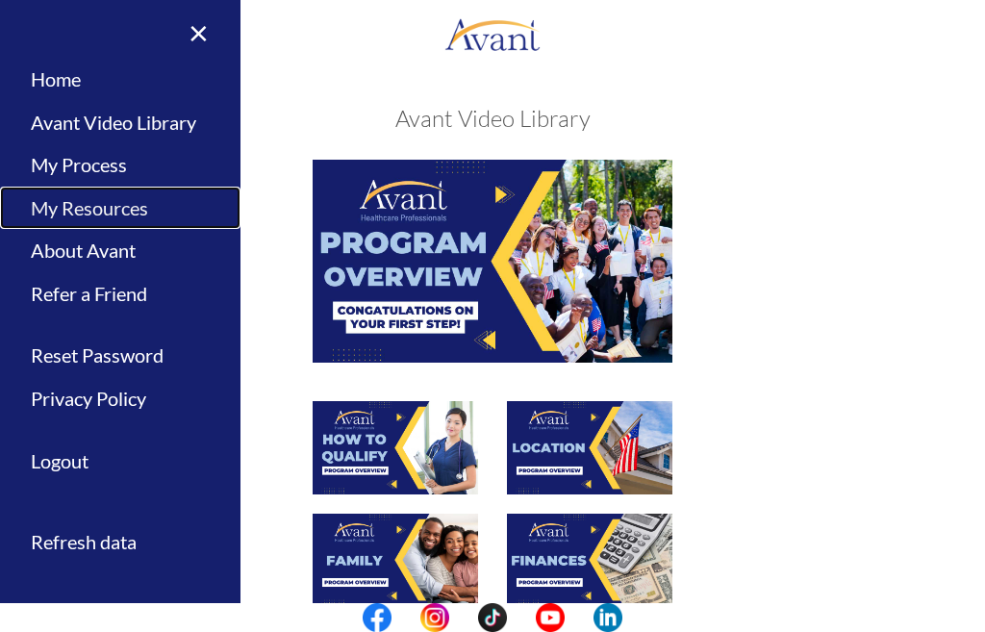
click at [63, 214] on link "My Resources" at bounding box center [120, 208] width 241 height 43
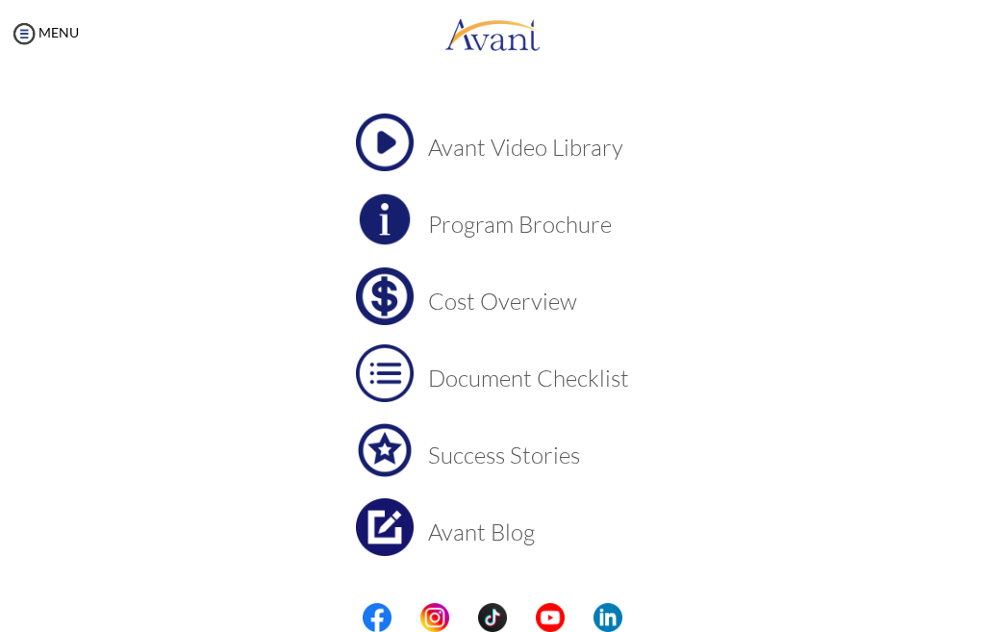
scroll to position [145, 0]
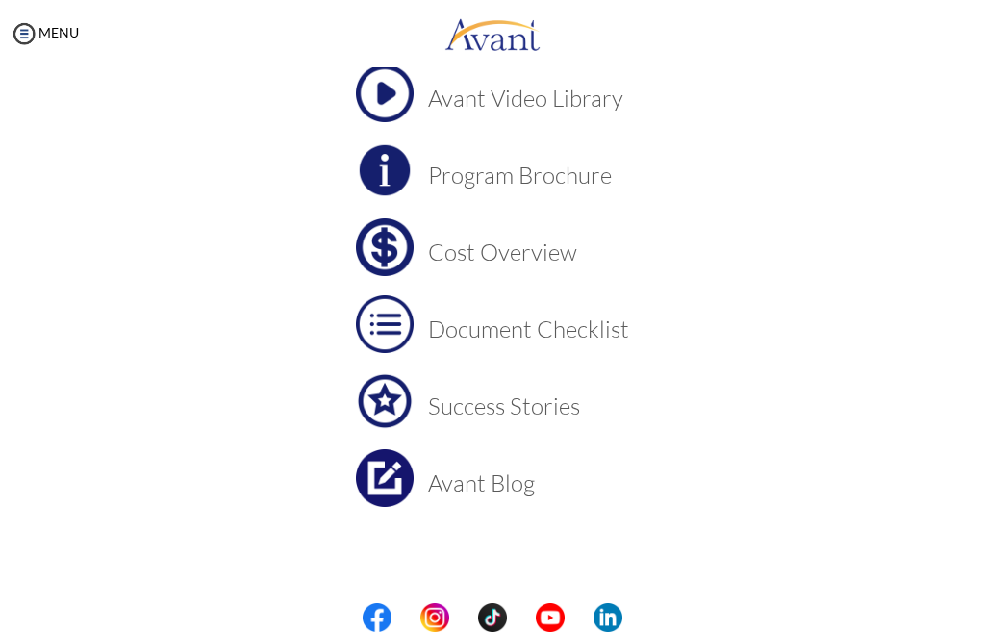
click at [493, 246] on h3 "Cost Overview" at bounding box center [528, 252] width 201 height 25
click at [387, 255] on img at bounding box center [385, 247] width 58 height 58
